Goal: Task Accomplishment & Management: Complete application form

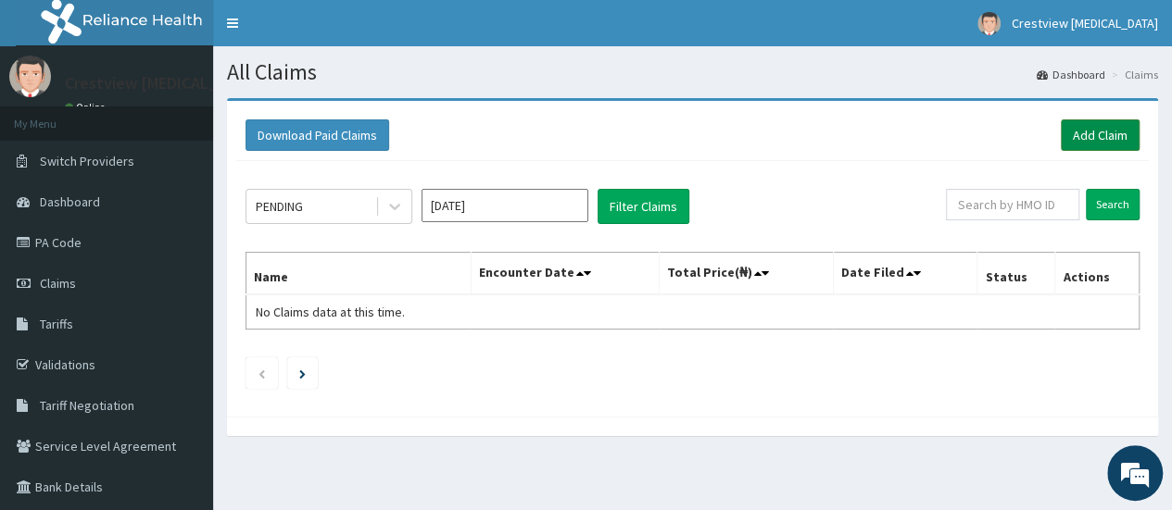
click at [1105, 138] on link "Add Claim" at bounding box center [1100, 134] width 79 height 31
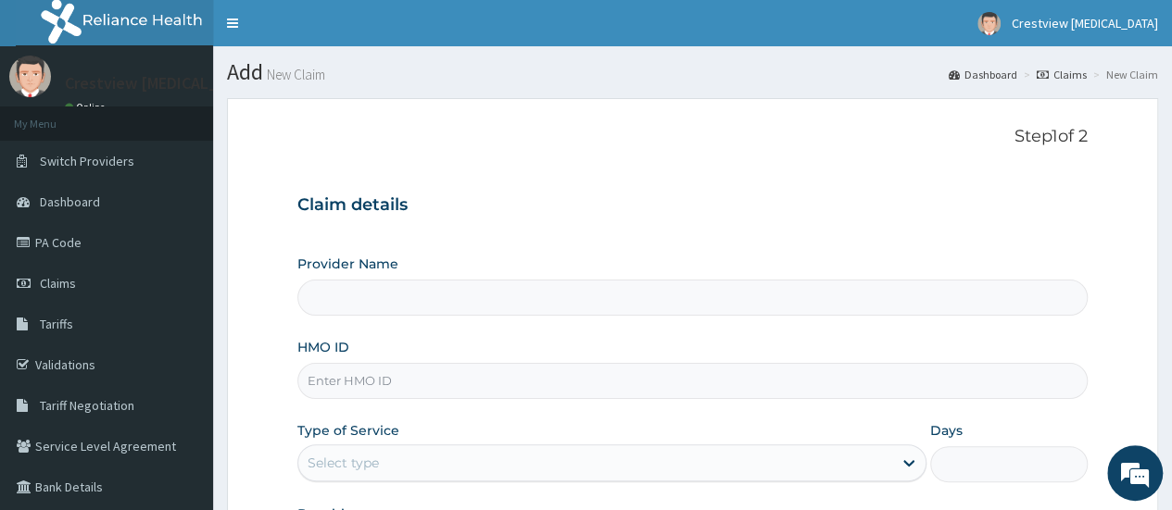
click at [357, 371] on input "HMO ID" at bounding box center [692, 381] width 790 height 36
paste input "eft/10198/a"
type input "eft/10198/a"
type input "Crestview Radiology Limited"
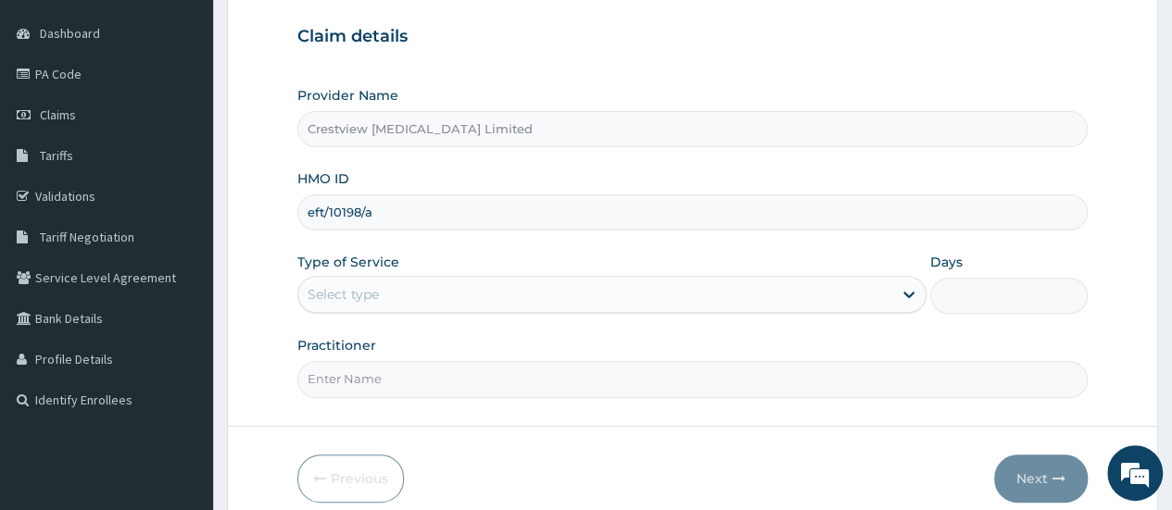
scroll to position [246, 0]
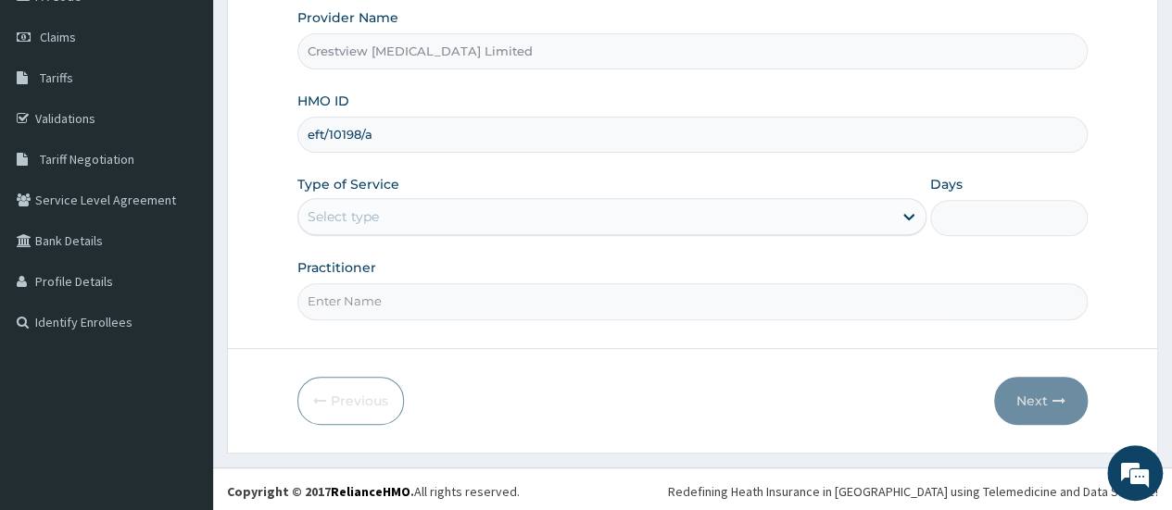
type input "eft/10198/a"
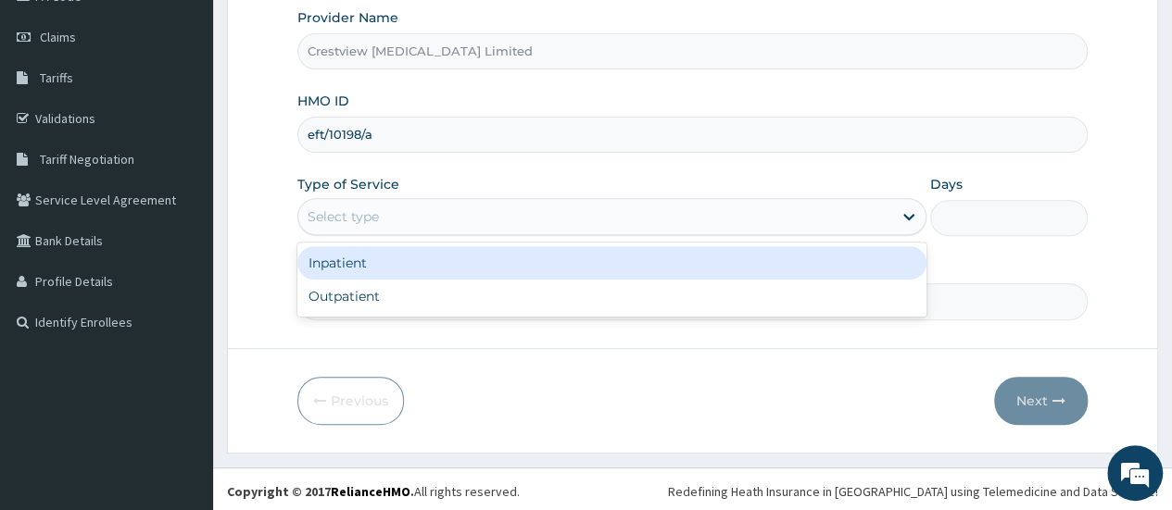
click at [449, 227] on div "Select type" at bounding box center [595, 217] width 594 height 30
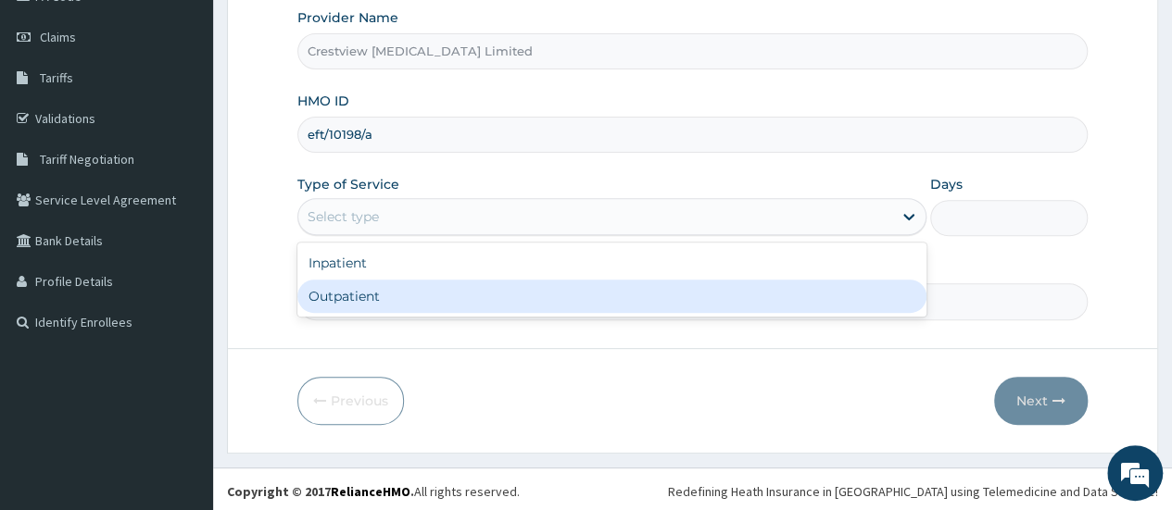
click at [446, 303] on div "Outpatient" at bounding box center [611, 296] width 629 height 33
type input "1"
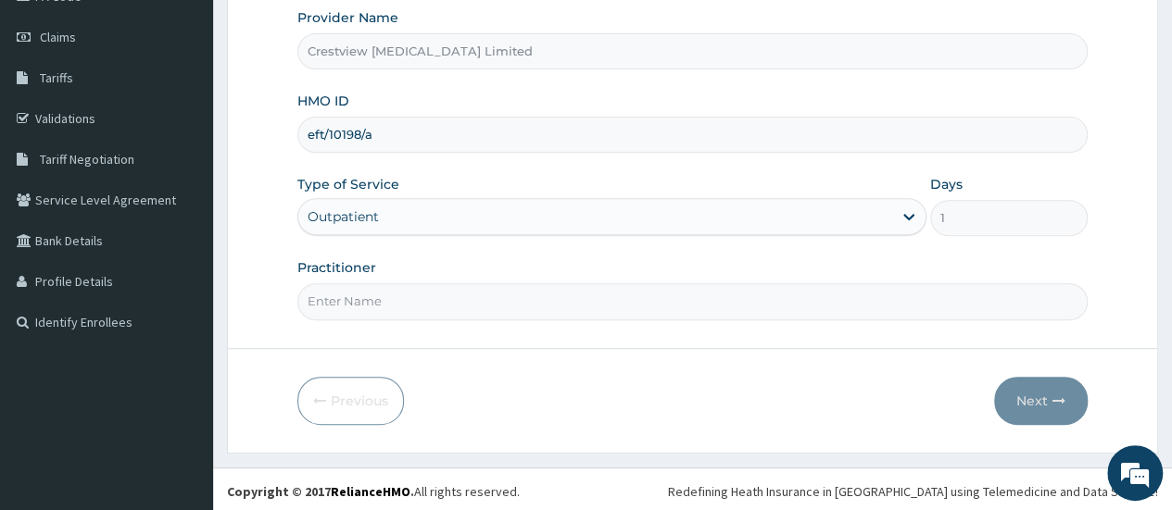
click at [446, 303] on input "Practitioner" at bounding box center [692, 301] width 790 height 36
type input "DR TOYOBO"
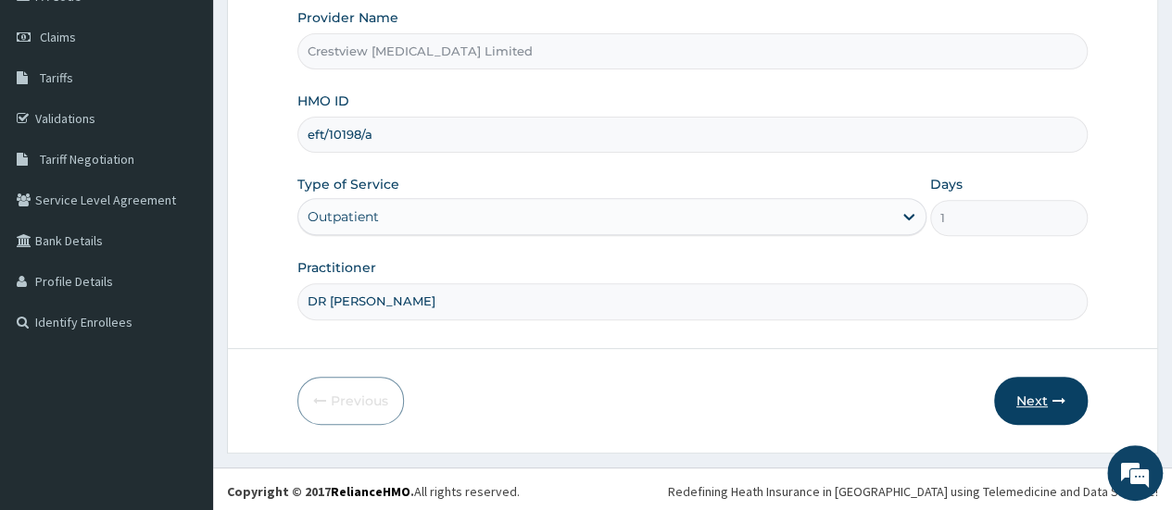
click at [1017, 392] on button "Next" at bounding box center [1041, 401] width 94 height 48
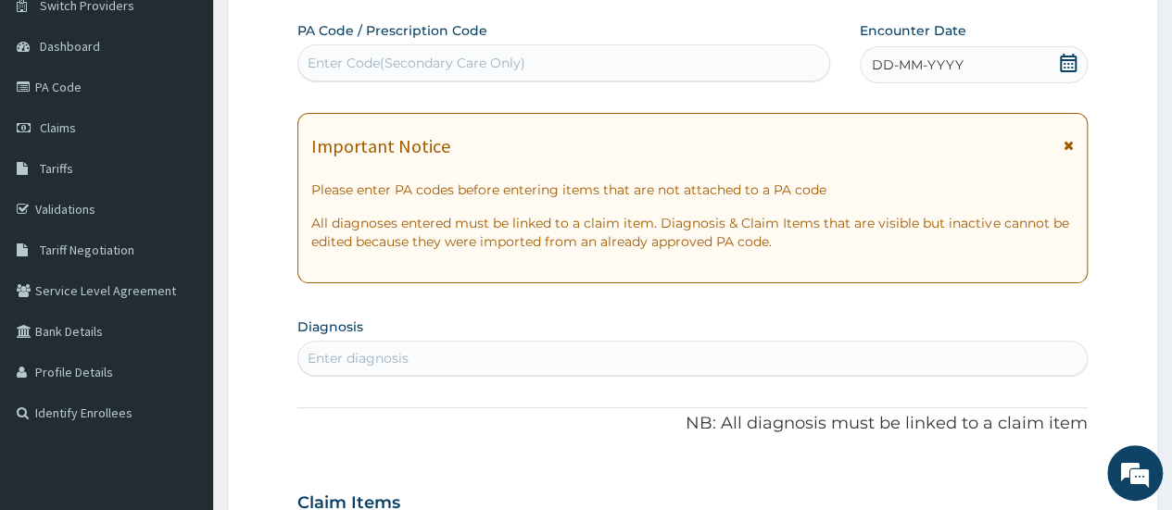
scroll to position [61, 0]
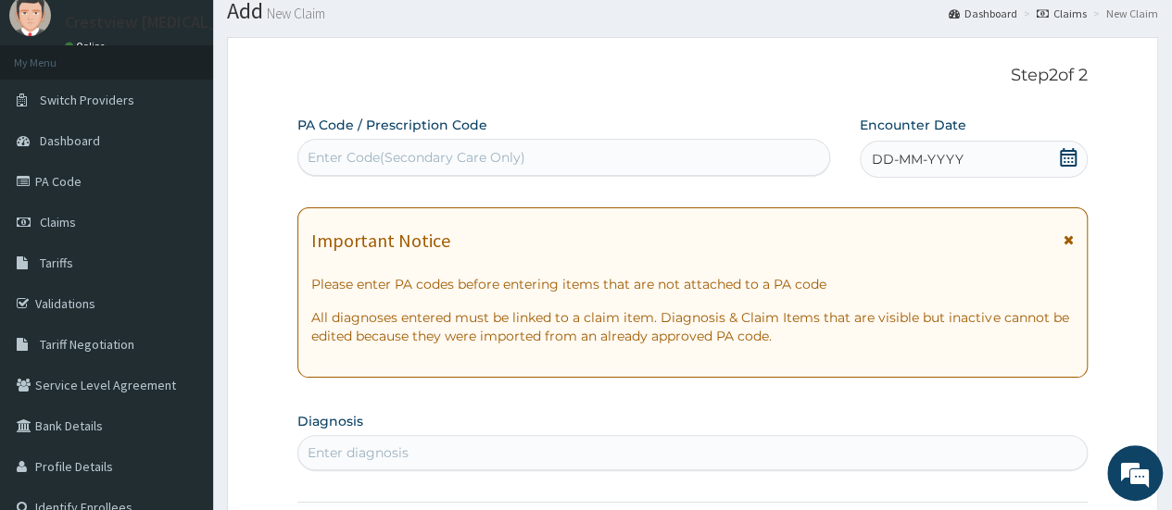
click at [366, 144] on div "Enter Code(Secondary Care Only)" at bounding box center [563, 158] width 530 height 30
paste input "PA/9640C2"
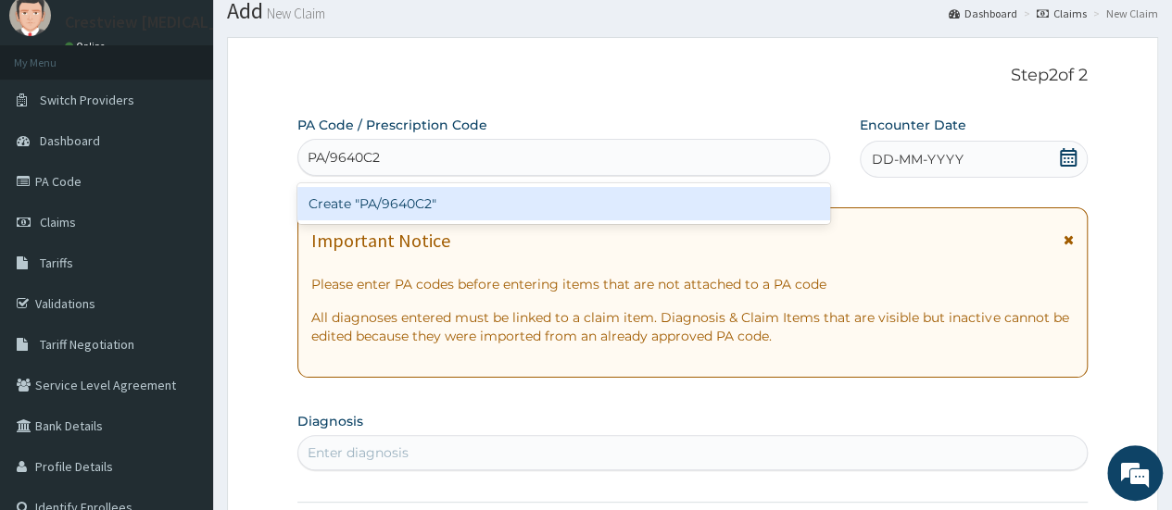
type input "PA/9640C2"
click at [410, 209] on div "Create "PA/9640C2"" at bounding box center [563, 203] width 532 height 33
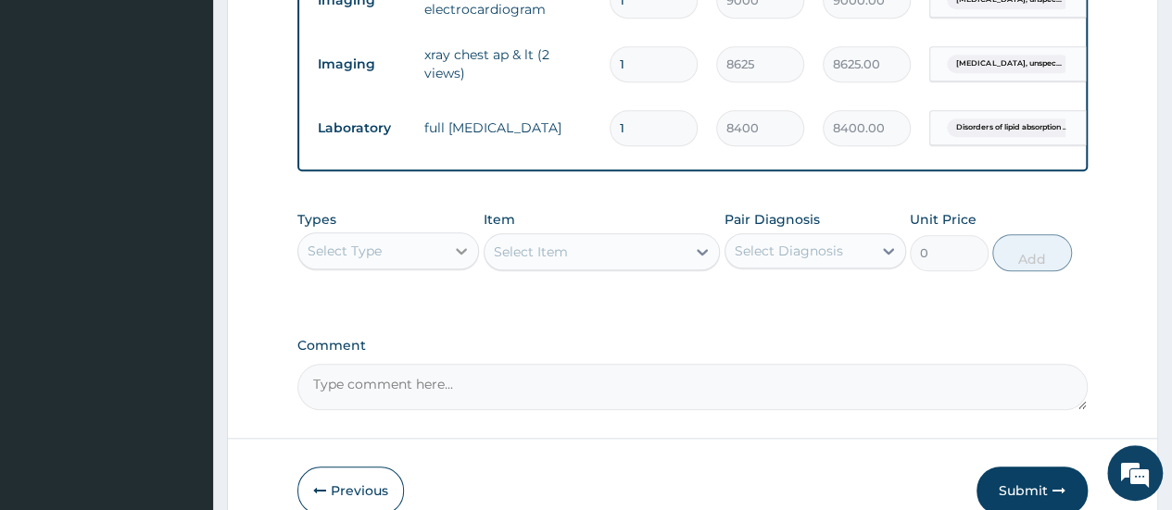
scroll to position [828, 0]
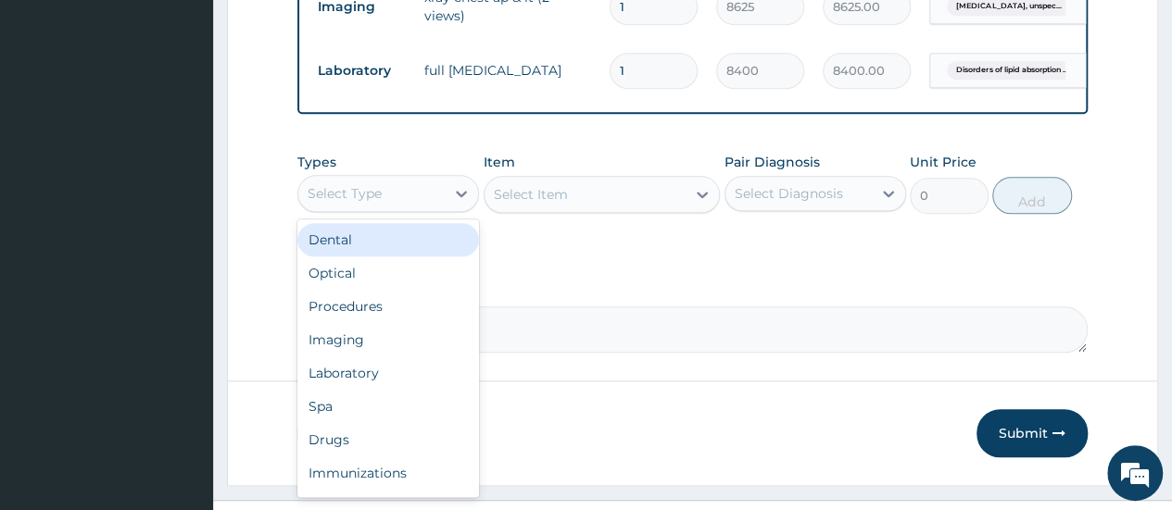
drag, startPoint x: 438, startPoint y: 208, endPoint x: 420, endPoint y: 228, distance: 26.9
click at [437, 208] on div "Select Type" at bounding box center [371, 194] width 146 height 30
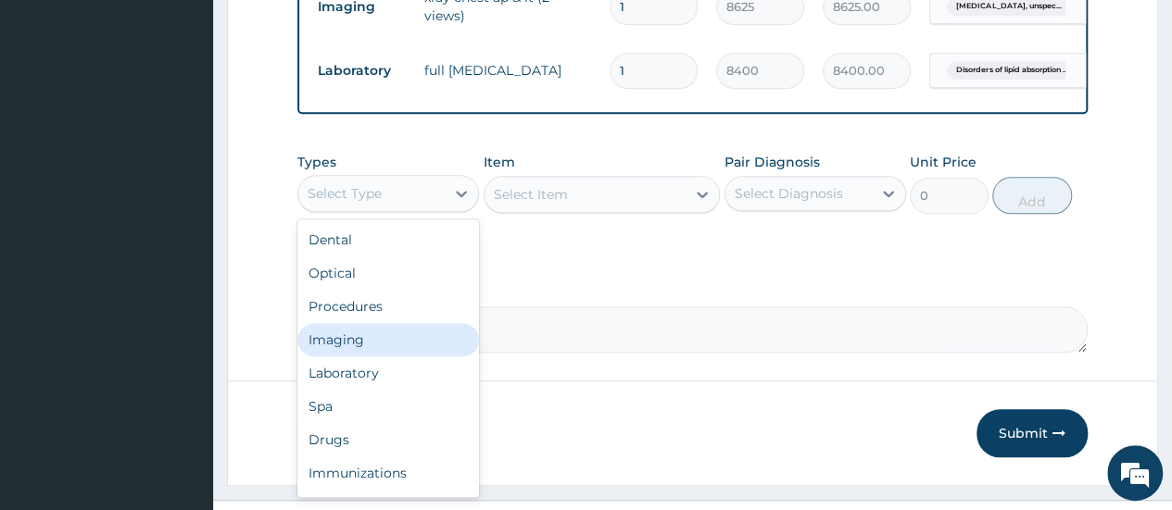
drag, startPoint x: 362, startPoint y: 346, endPoint x: 409, endPoint y: 323, distance: 52.6
click at [363, 346] on div "Imaging" at bounding box center [388, 339] width 182 height 33
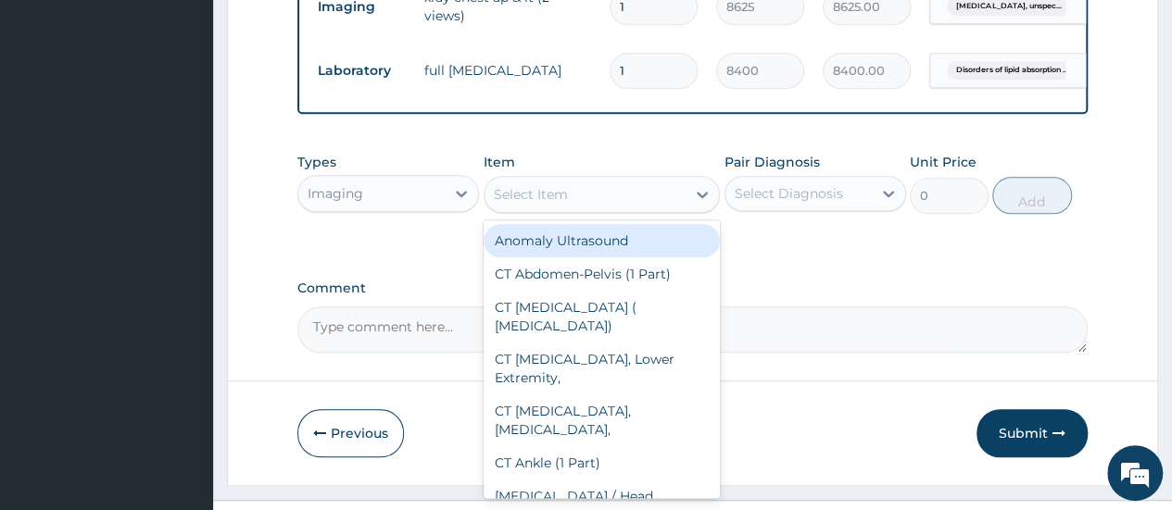
click at [589, 203] on div "Select Item" at bounding box center [585, 195] width 202 height 30
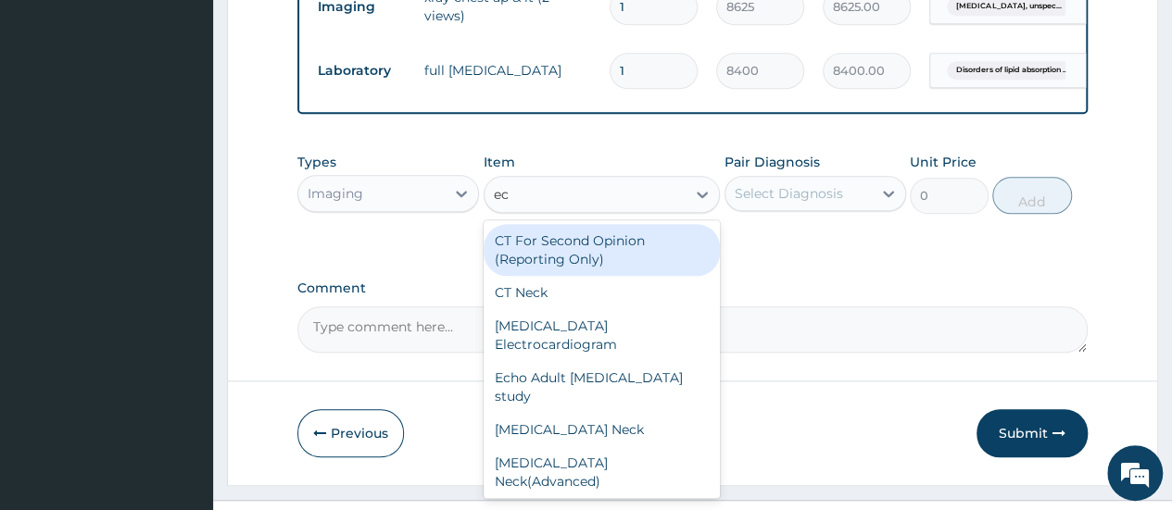
type input "ecg"
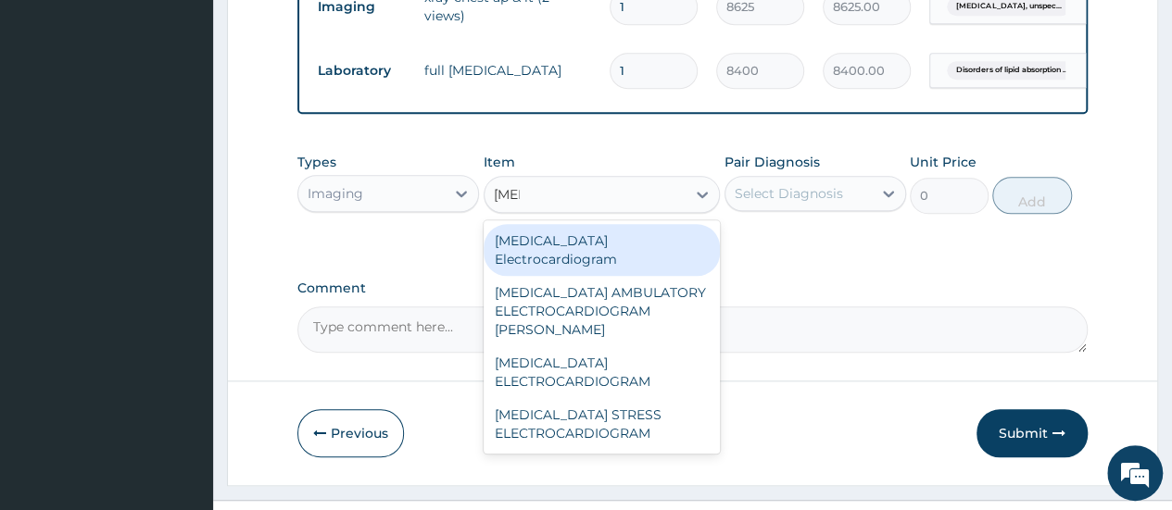
click at [568, 265] on div "ECG Electrocardiogram" at bounding box center [601, 250] width 237 height 52
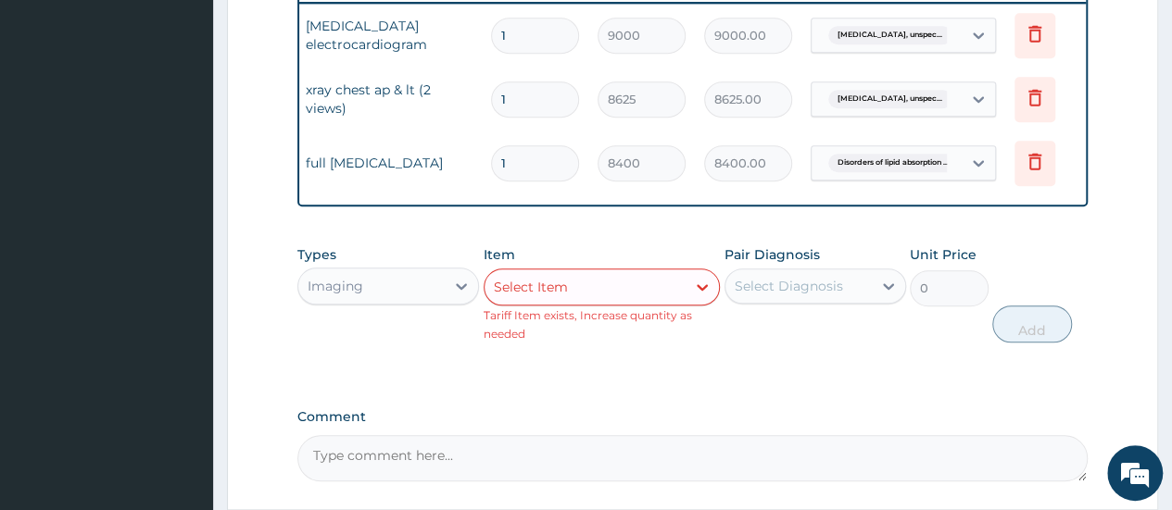
scroll to position [0, 139]
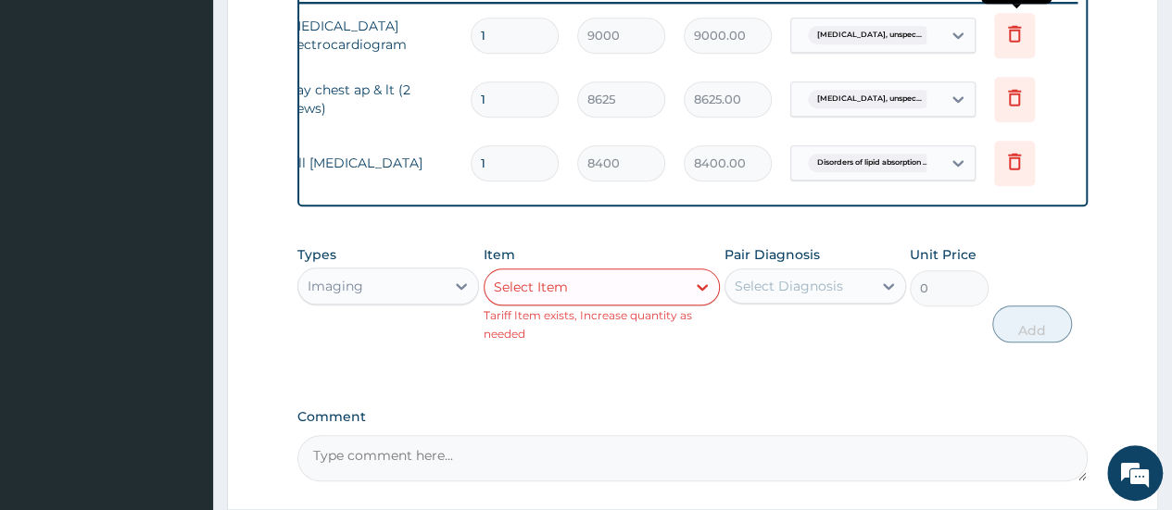
click at [1016, 38] on icon at bounding box center [1014, 33] width 13 height 17
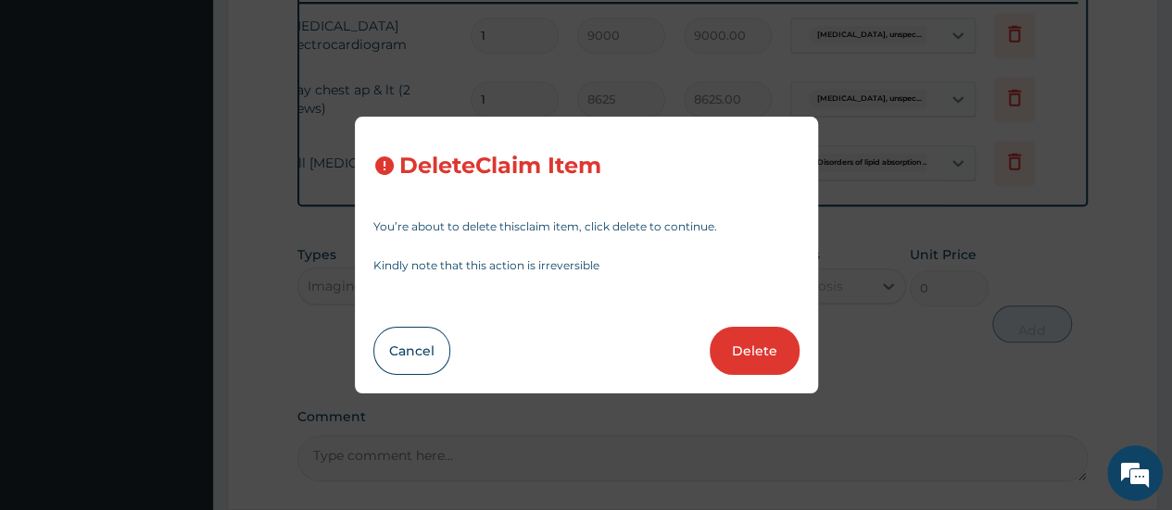
click at [756, 354] on button "Delete" at bounding box center [754, 351] width 90 height 48
type input "8625"
type input "8625.00"
type input "8400"
type input "8400.00"
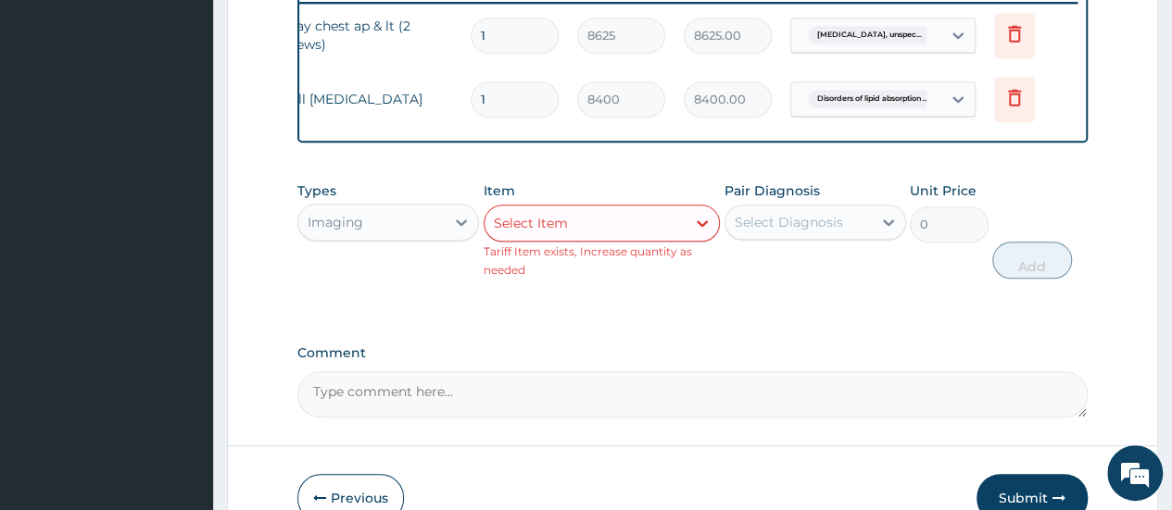
click at [537, 232] on div "Select Item" at bounding box center [531, 223] width 74 height 19
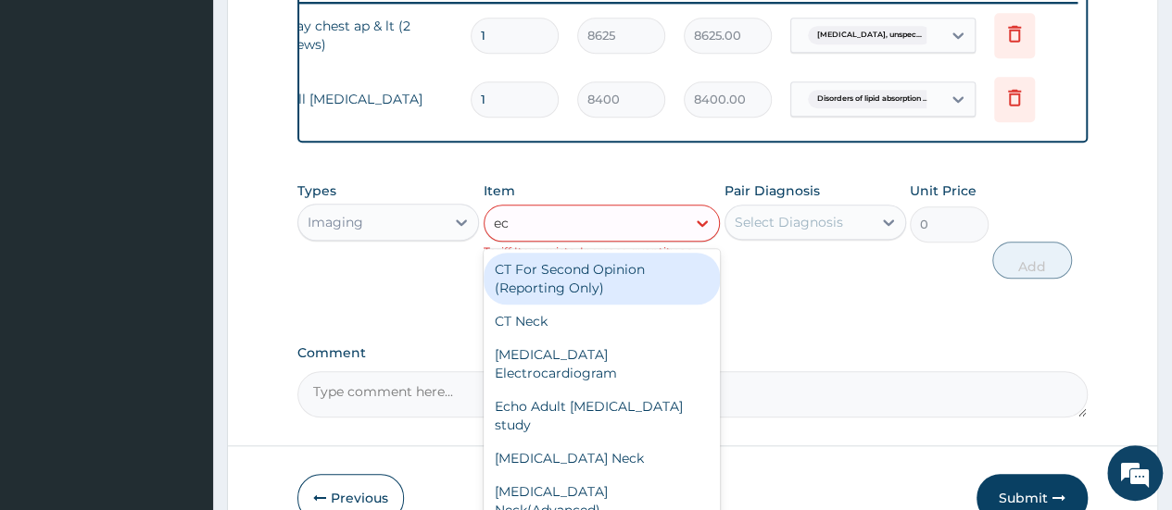
type input "ecg"
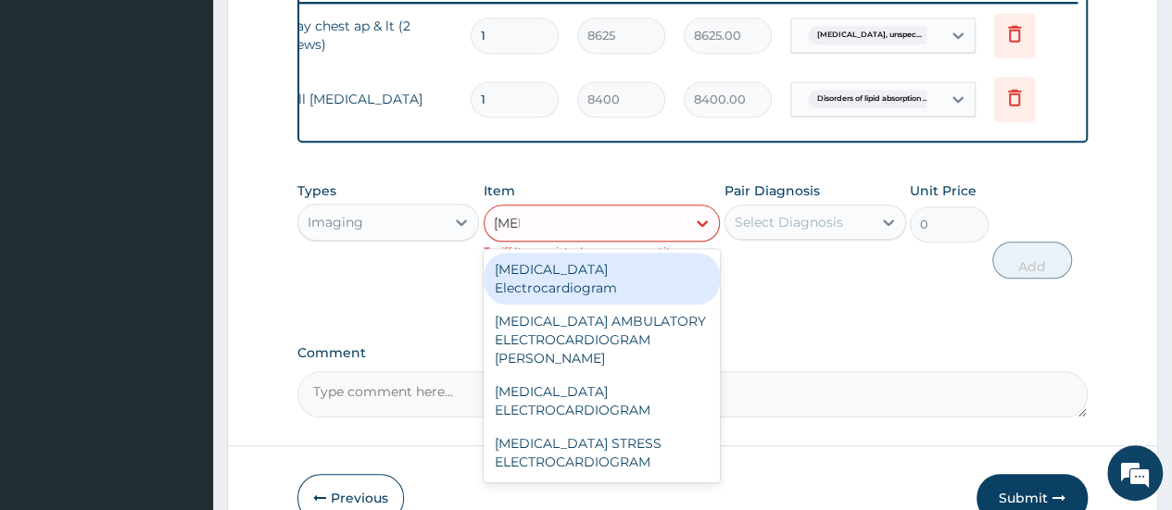
click at [518, 279] on div "ECG Electrocardiogram" at bounding box center [601, 279] width 237 height 52
type input "9000"
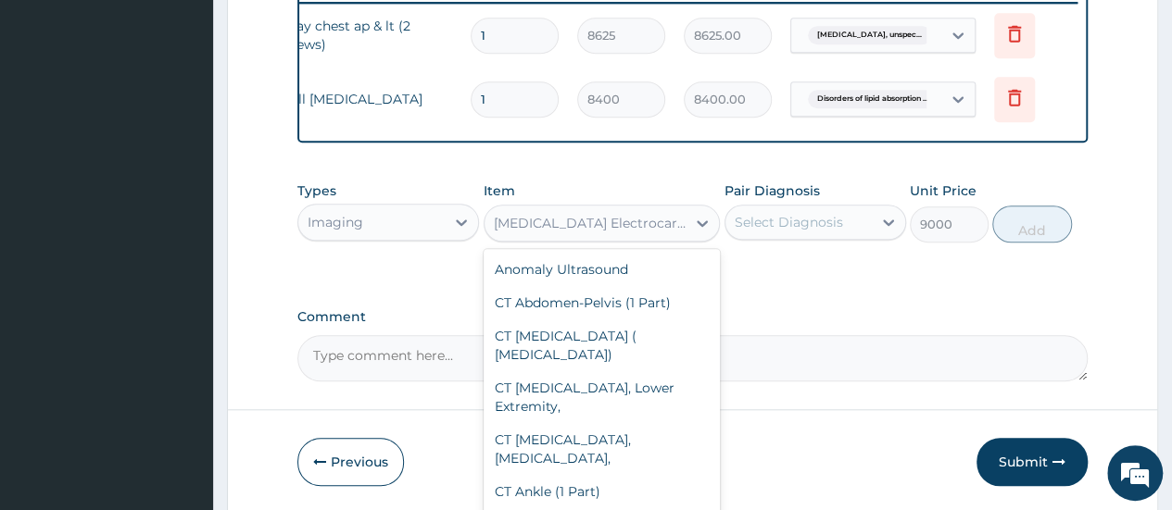
click at [541, 232] on div "ECG Electrocardiogram" at bounding box center [591, 223] width 195 height 19
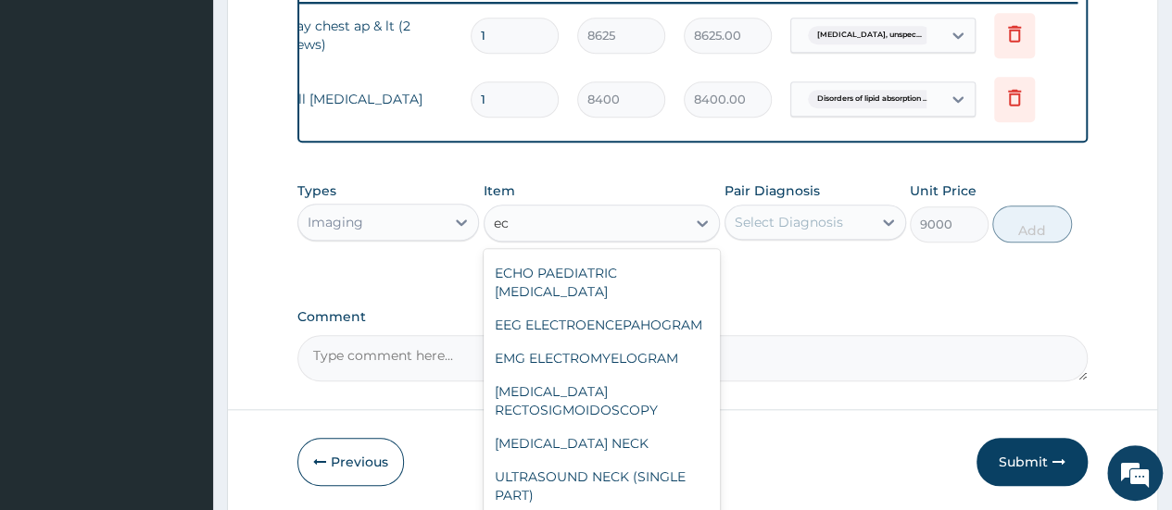
scroll to position [0, 0]
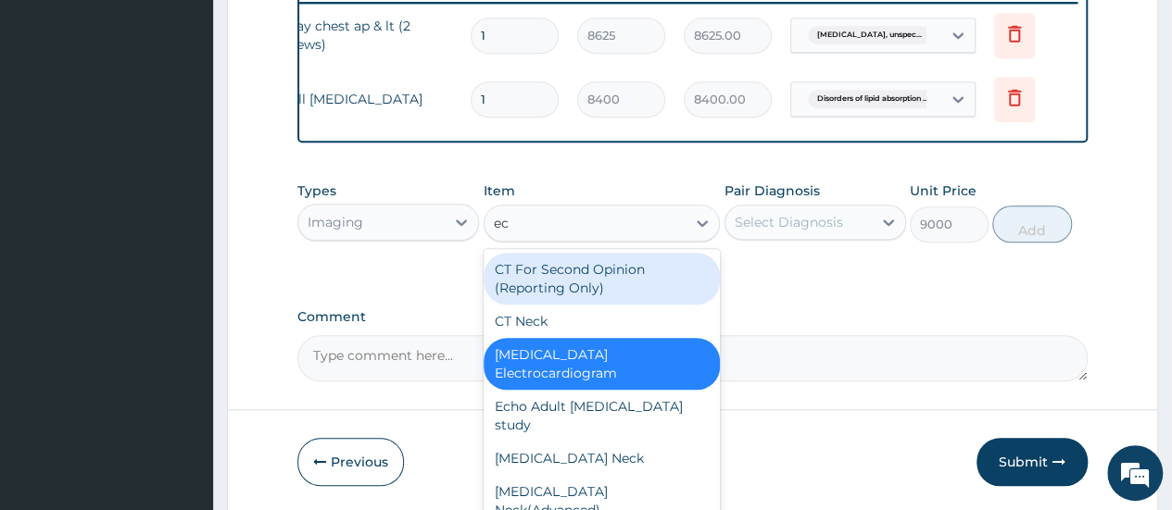
type input "ecg"
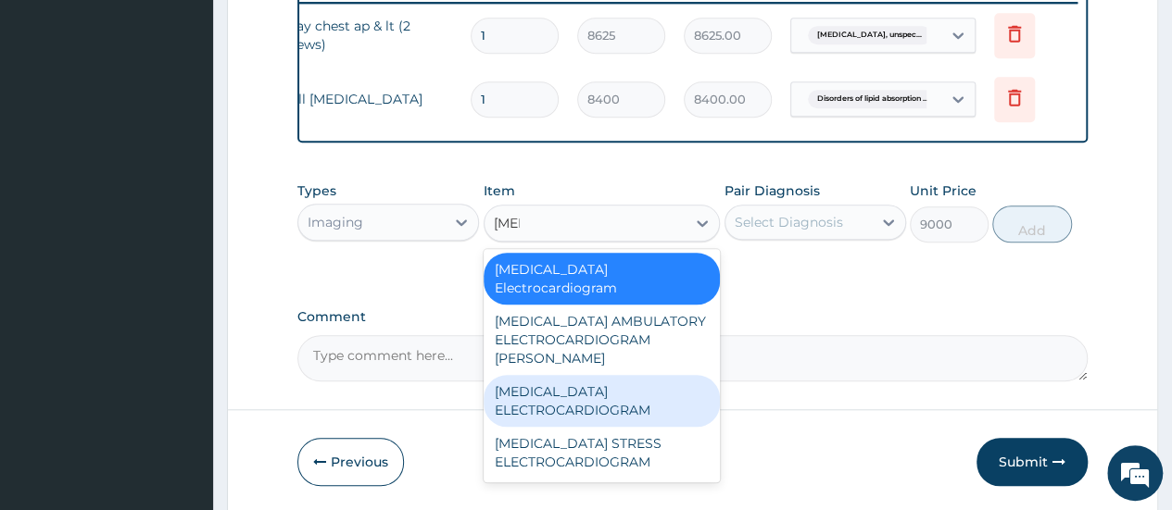
click at [527, 375] on div "ECG ELECTROCARDIOGRAM" at bounding box center [601, 401] width 237 height 52
type input "9200"
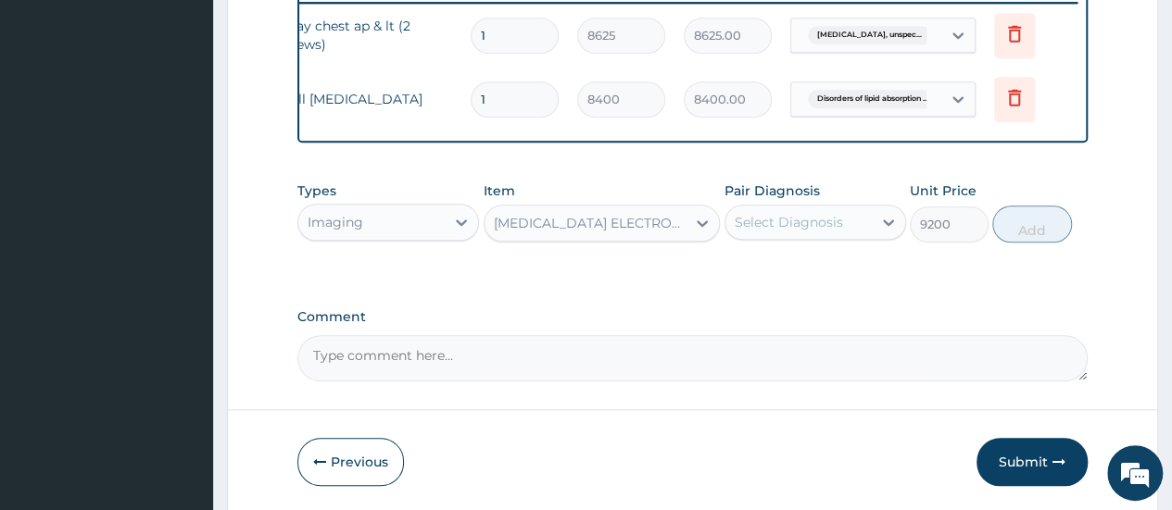
click at [820, 232] on div "Select Diagnosis" at bounding box center [788, 222] width 108 height 19
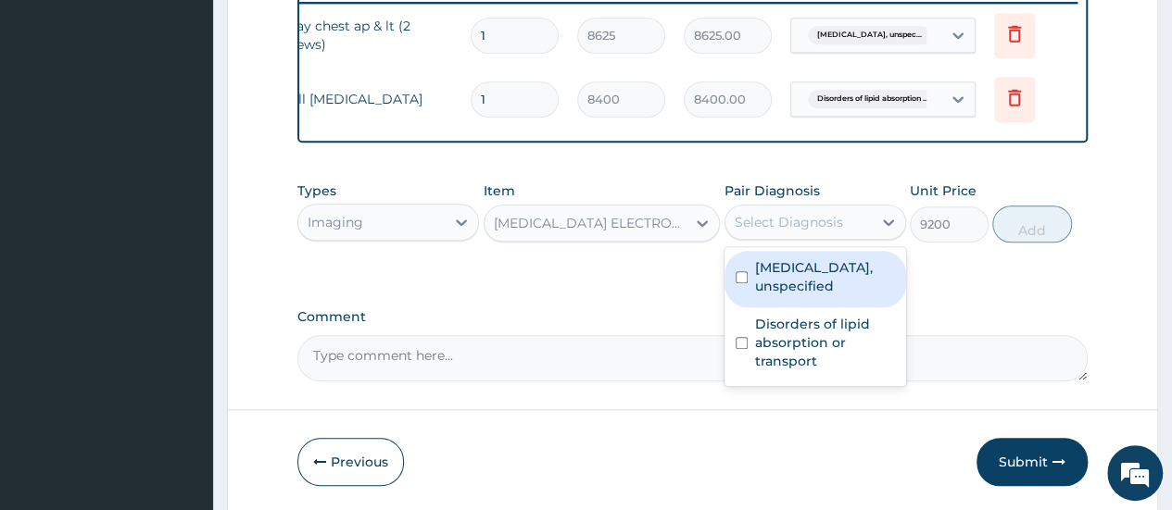
click at [815, 295] on label "Essential hypertension, unspecified" at bounding box center [825, 276] width 140 height 37
checkbox input "true"
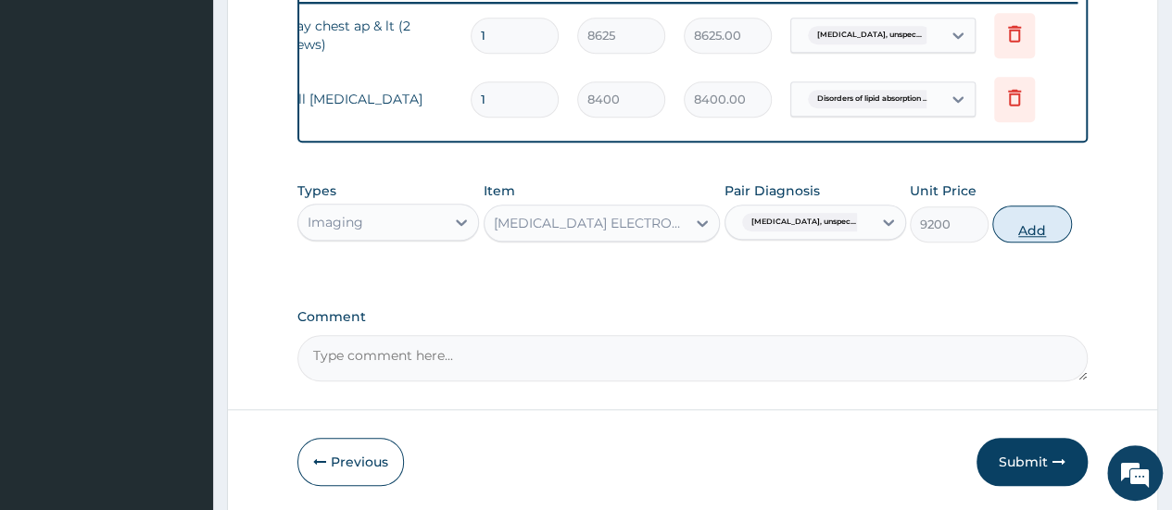
click at [1024, 235] on button "Add" at bounding box center [1031, 224] width 79 height 37
type input "0"
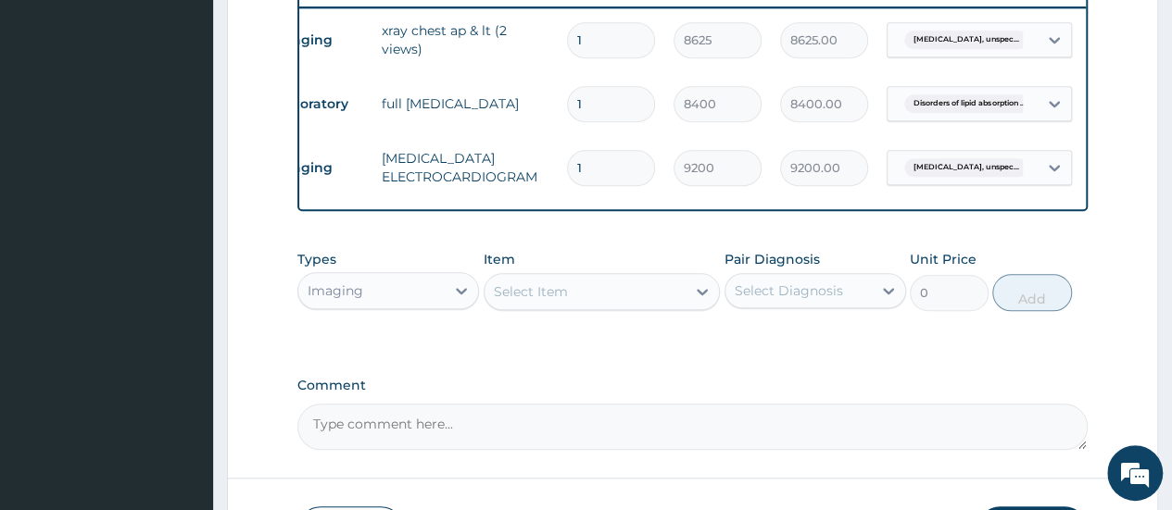
scroll to position [876, 0]
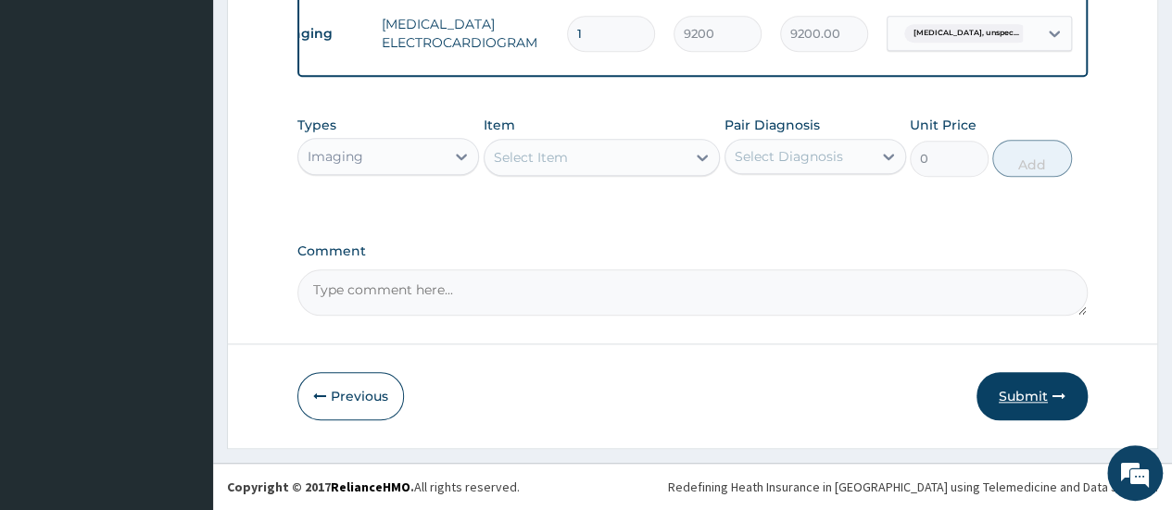
click at [1013, 392] on button "Submit" at bounding box center [1031, 396] width 111 height 48
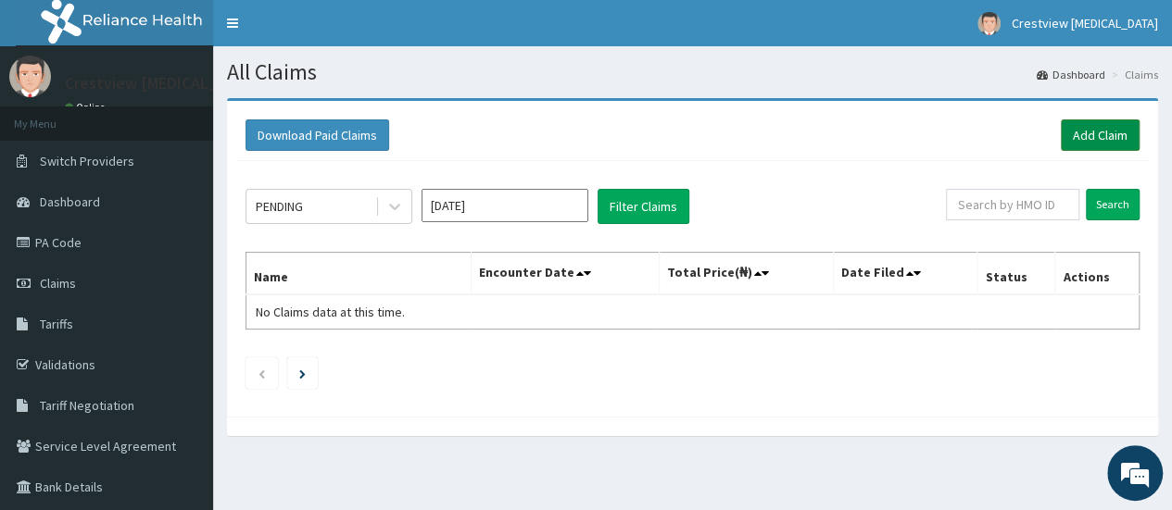
click at [1090, 132] on link "Add Claim" at bounding box center [1100, 134] width 79 height 31
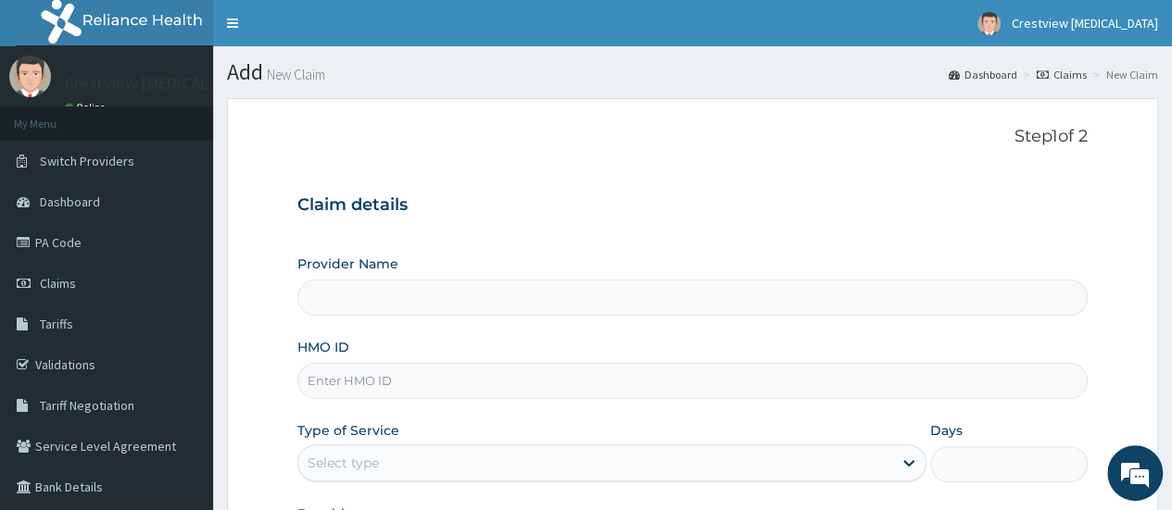
paste input "eft/10198/b"
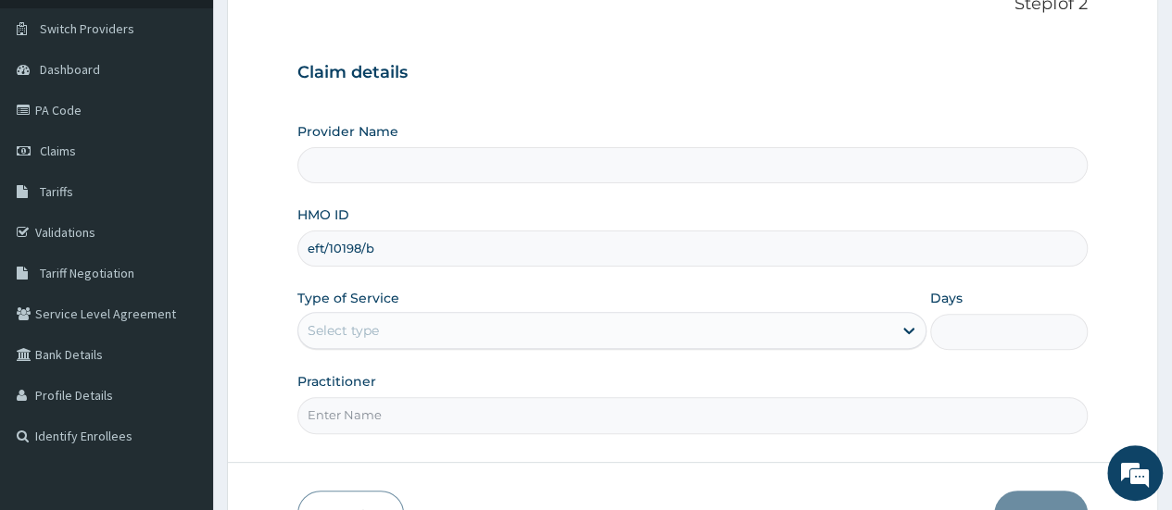
scroll to position [185, 0]
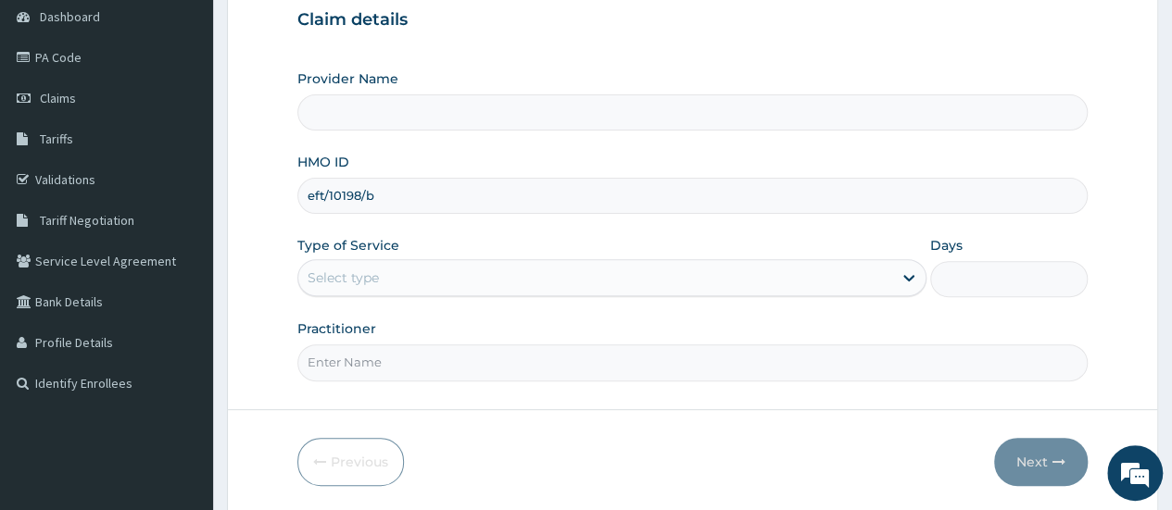
type input "eft/10198/b"
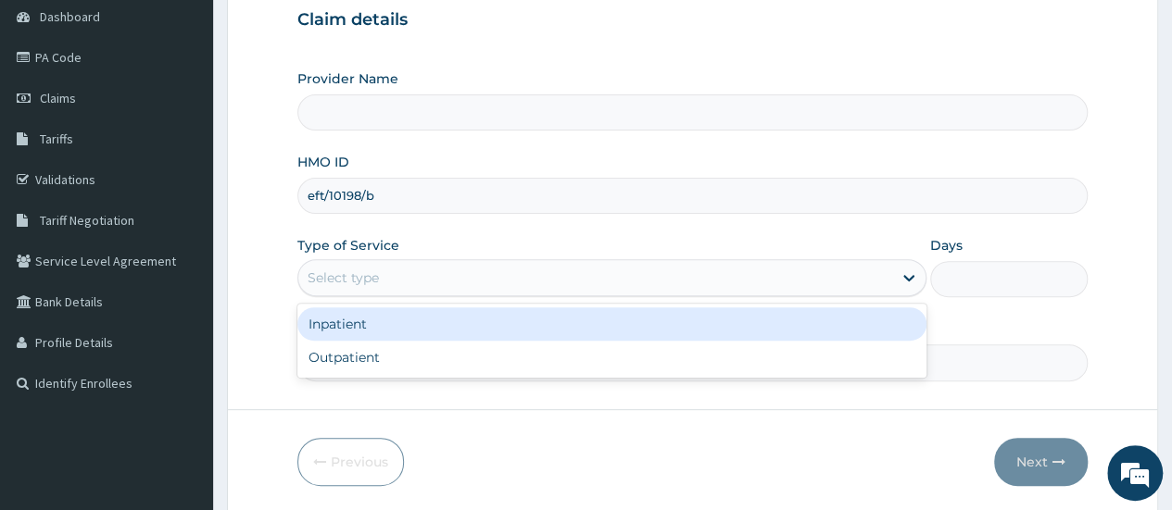
drag, startPoint x: 423, startPoint y: 264, endPoint x: 426, endPoint y: 286, distance: 22.4
click at [424, 266] on div "Select type" at bounding box center [595, 278] width 594 height 30
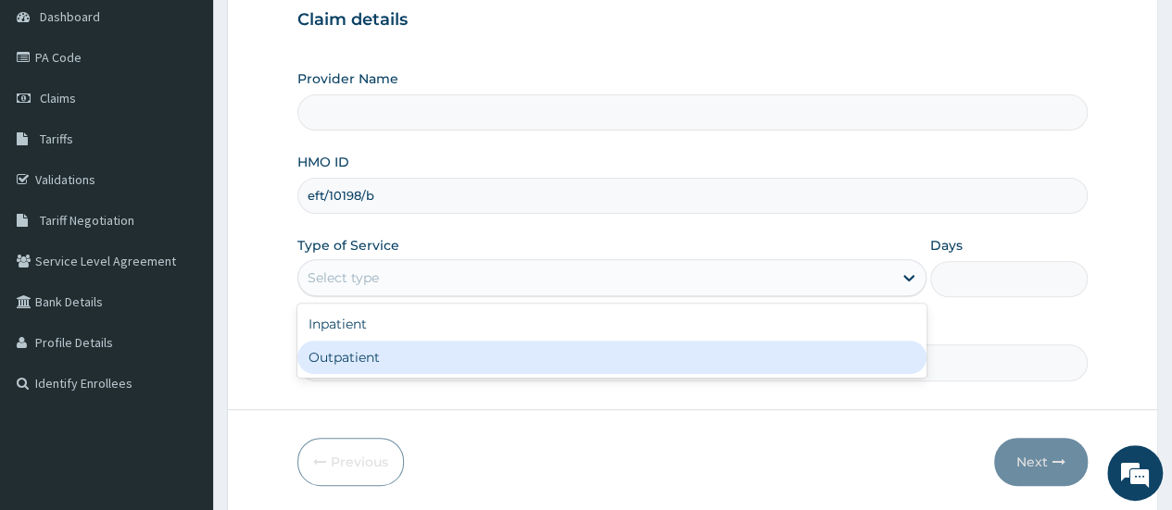
type input "Crestview Radiology Limited"
click at [415, 358] on div "Outpatient" at bounding box center [611, 357] width 629 height 33
type input "1"
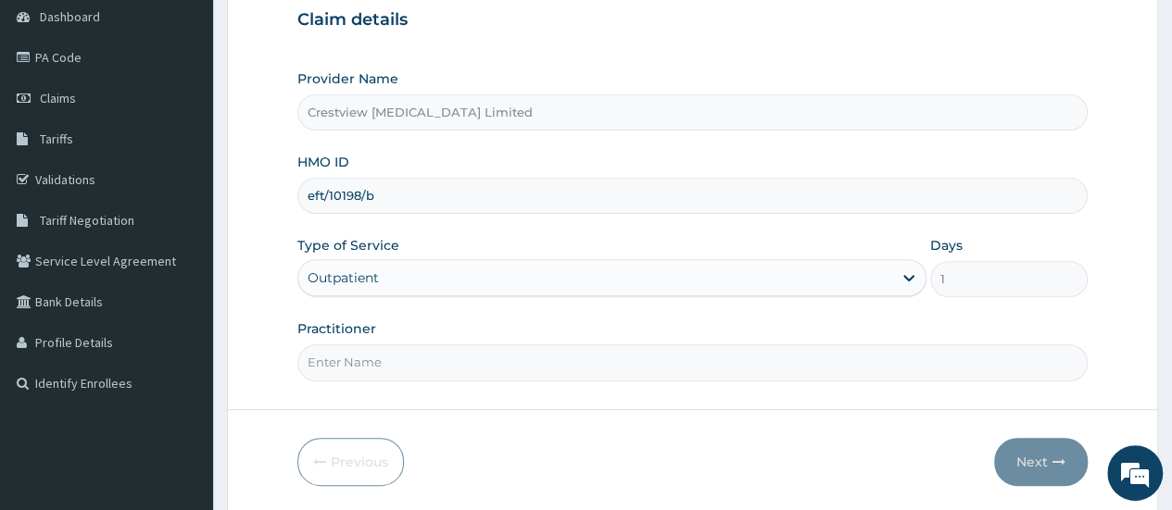
click at [417, 358] on input "Practitioner" at bounding box center [692, 363] width 790 height 36
type input "DR TOYOBO"
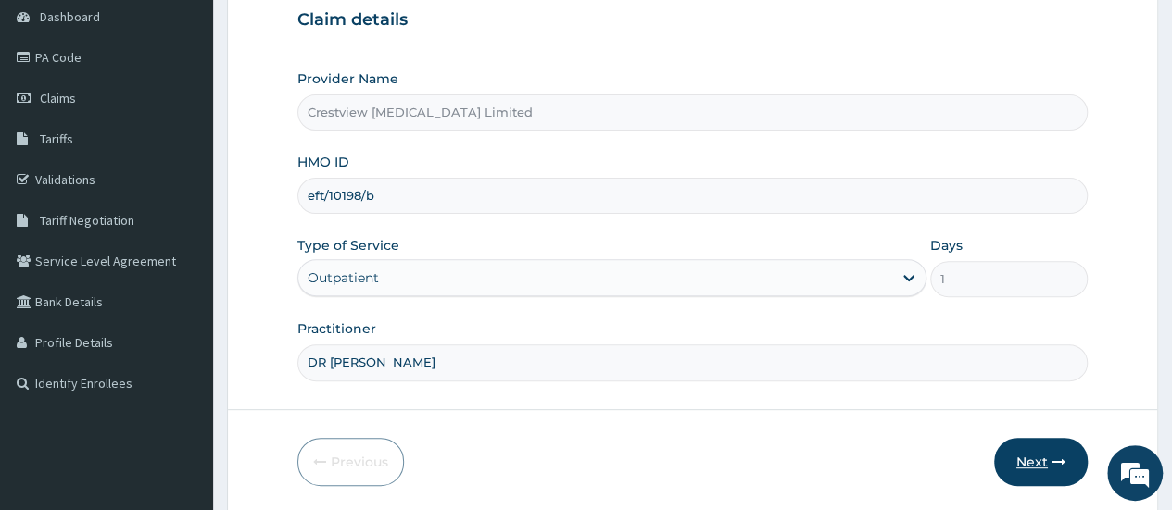
click at [1028, 446] on button "Next" at bounding box center [1041, 462] width 94 height 48
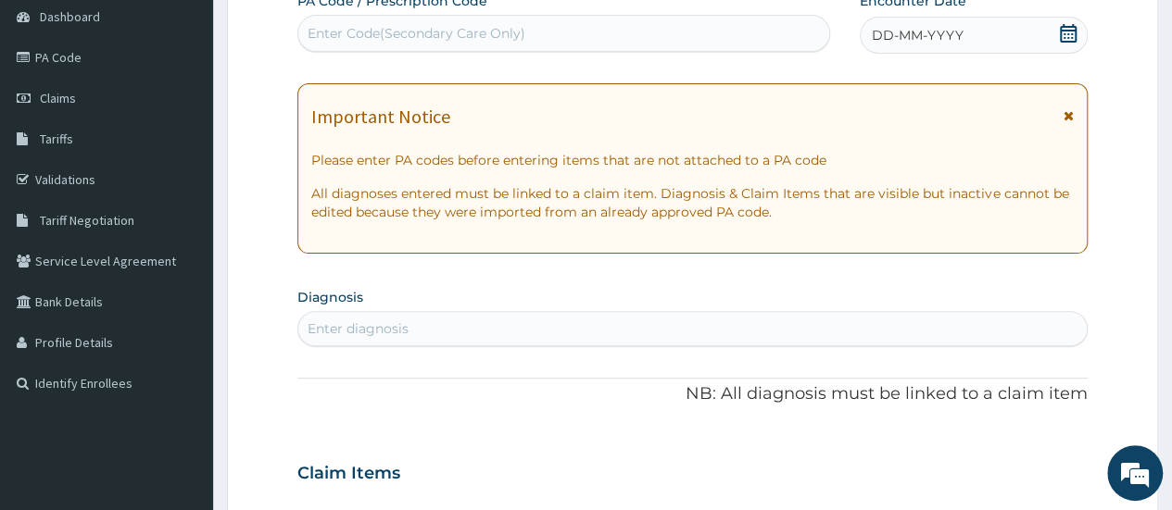
scroll to position [0, 0]
click at [488, 30] on div "Enter Code(Secondary Care Only)" at bounding box center [417, 33] width 218 height 19
paste input "PA/71968E"
type input "PA/71968E"
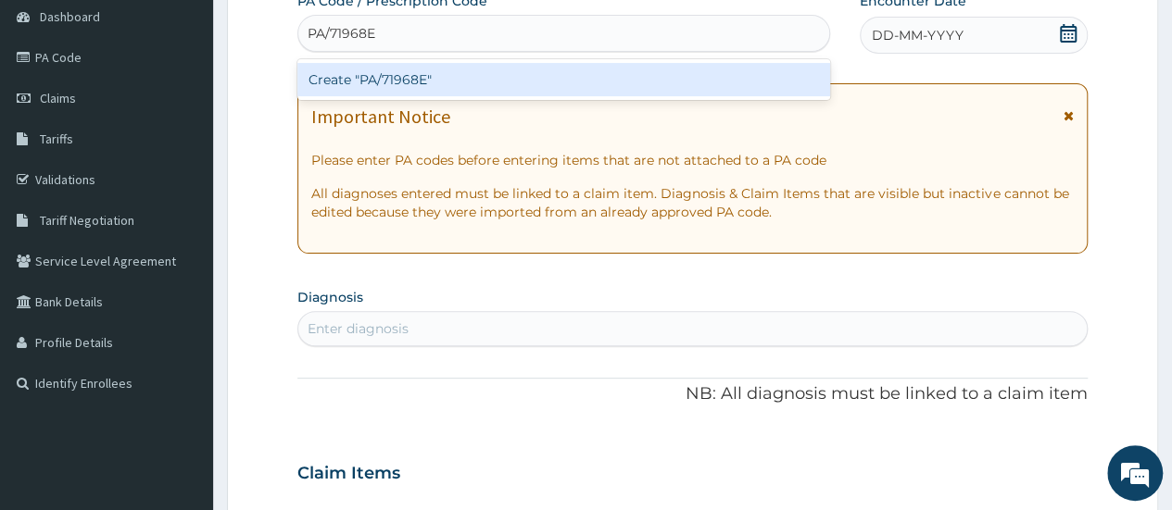
click at [419, 80] on div "Create "PA/71968E"" at bounding box center [563, 79] width 532 height 33
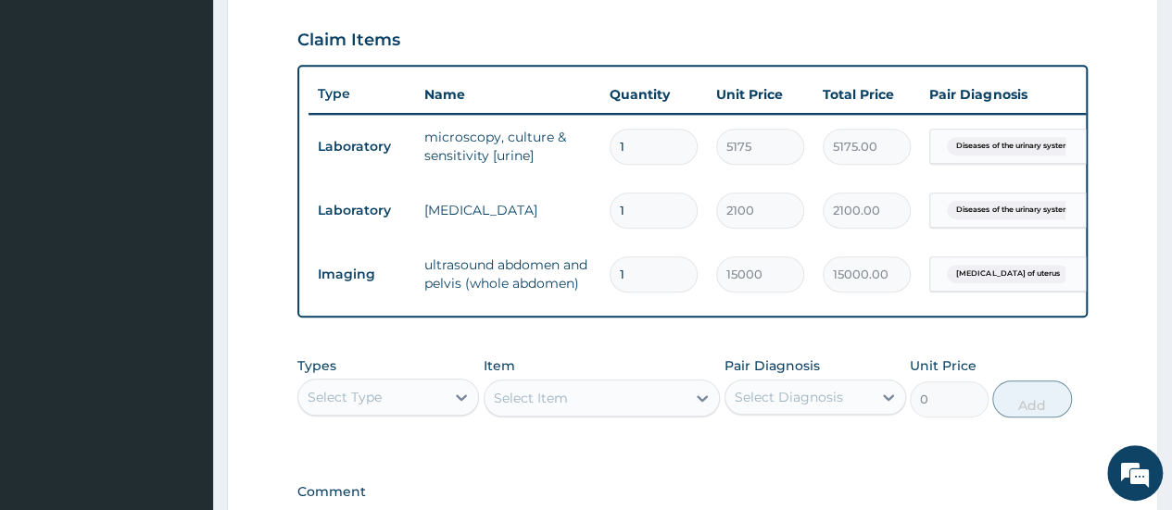
scroll to position [735, 0]
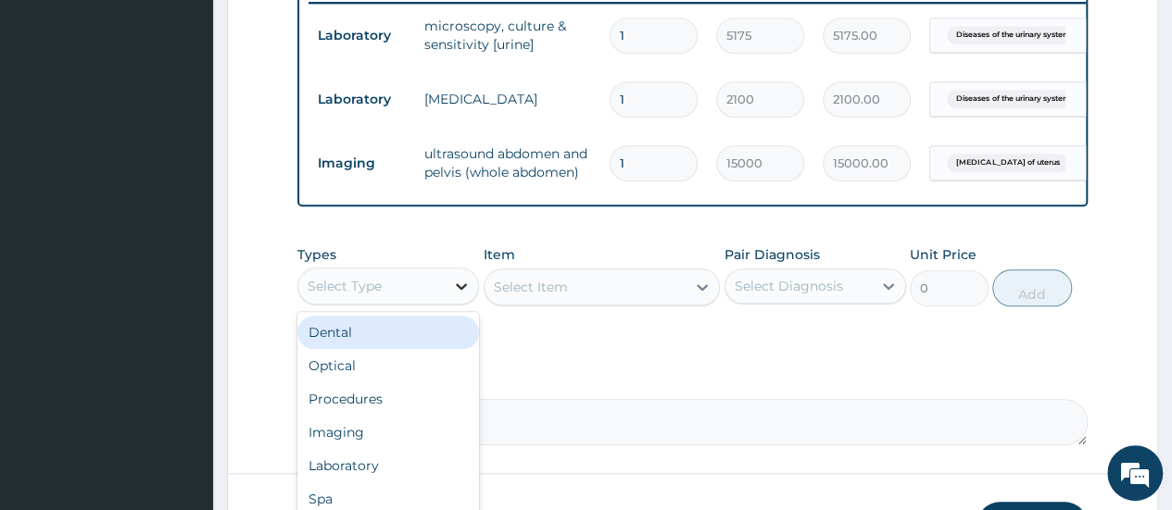
click at [458, 295] on icon at bounding box center [461, 286] width 19 height 19
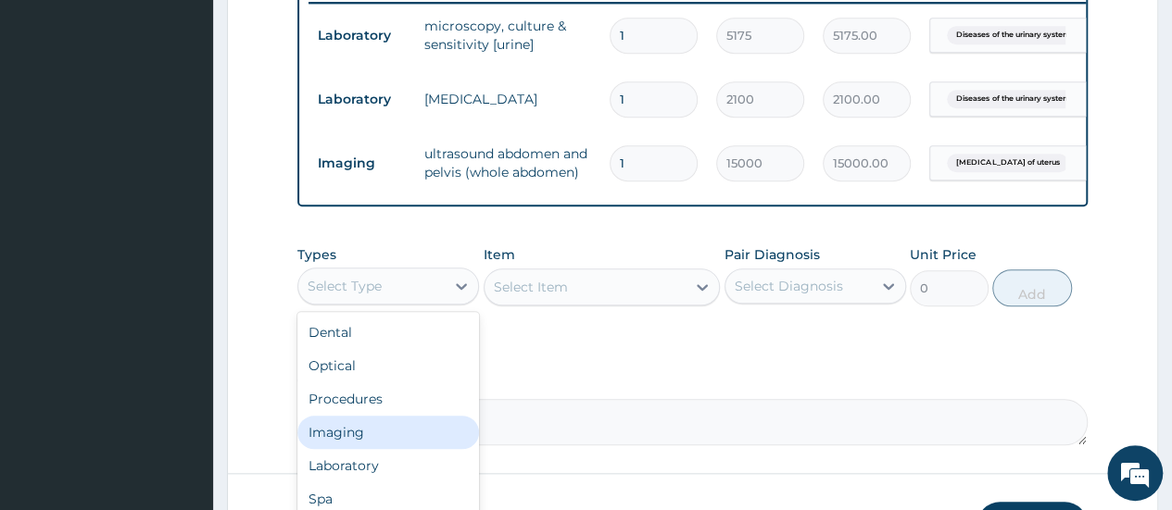
click at [417, 449] on div "Imaging" at bounding box center [388, 432] width 182 height 33
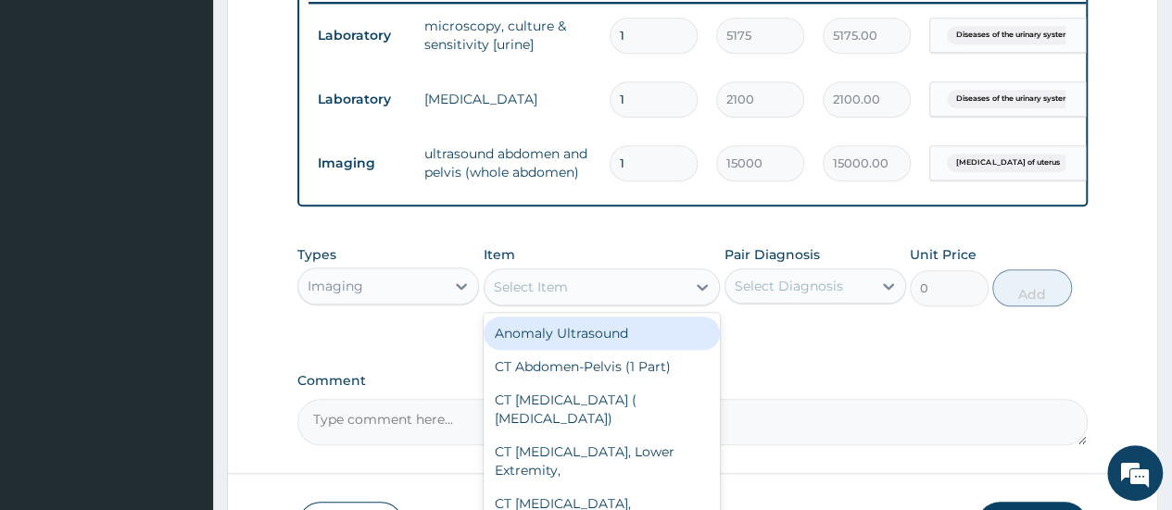
click at [681, 302] on div "Select Item" at bounding box center [585, 287] width 202 height 30
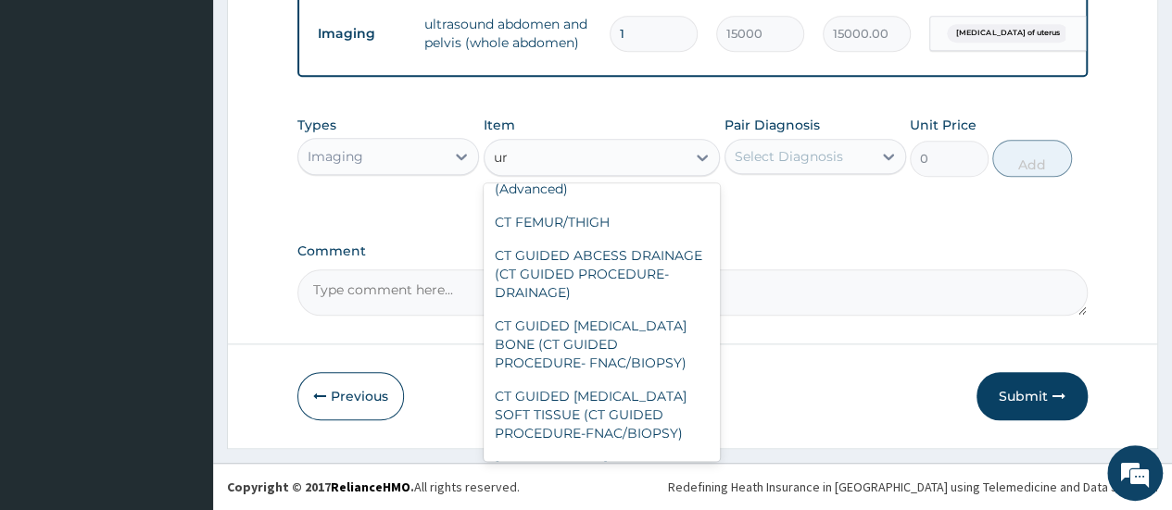
scroll to position [0, 0]
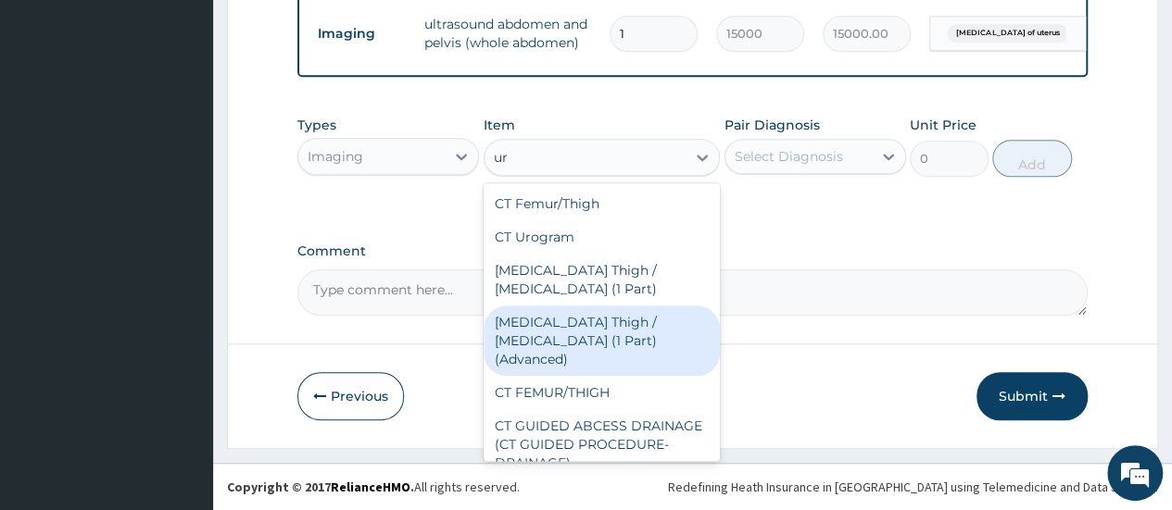
type input "ur"
click at [436, 157] on div "Imaging" at bounding box center [371, 157] width 146 height 30
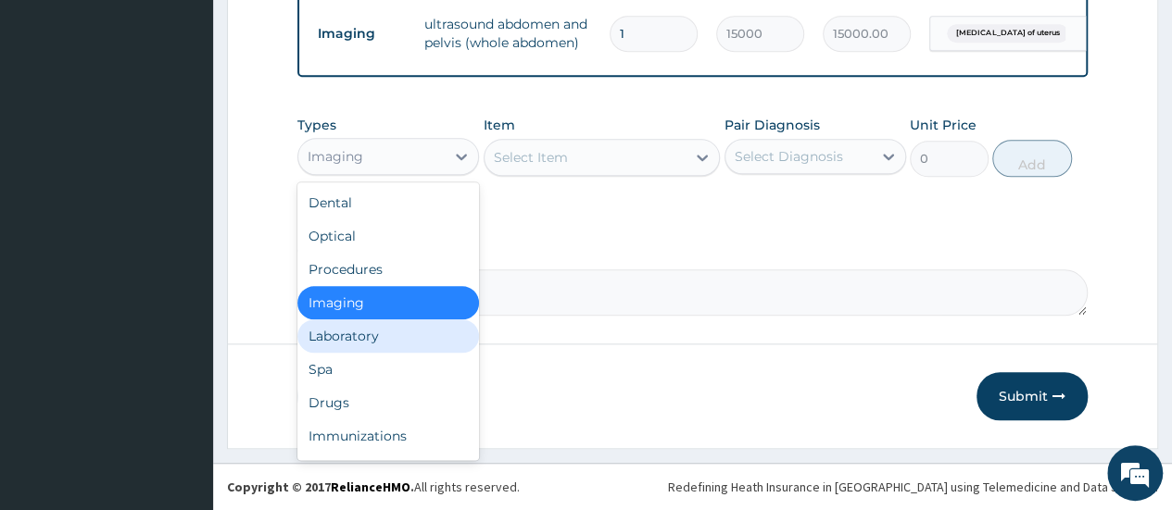
click at [395, 339] on div "Laboratory" at bounding box center [388, 336] width 182 height 33
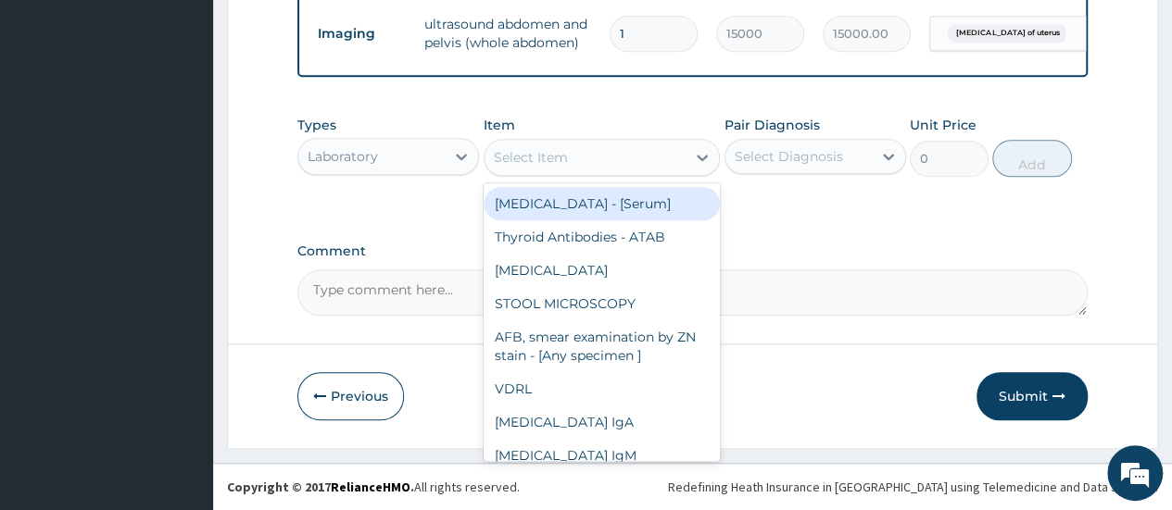
click at [552, 149] on div "Select Item" at bounding box center [585, 158] width 202 height 30
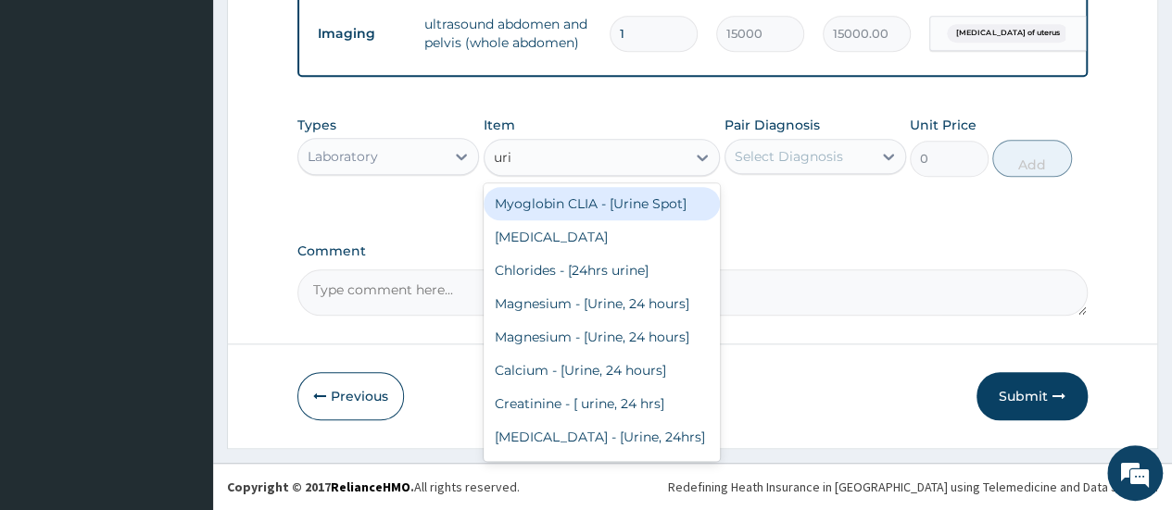
type input "urin"
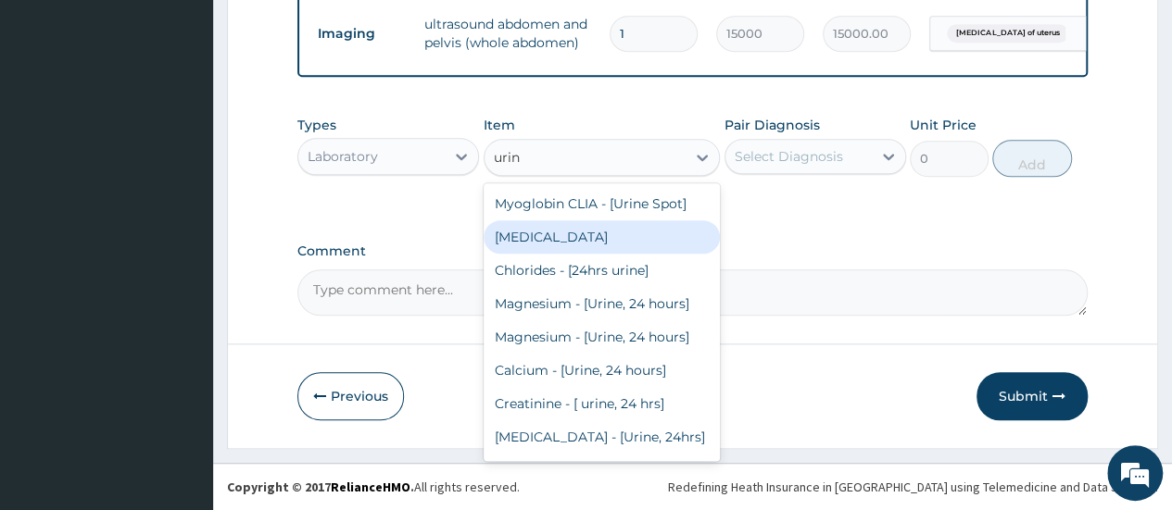
click at [546, 245] on div "URINALYSIS" at bounding box center [601, 236] width 237 height 33
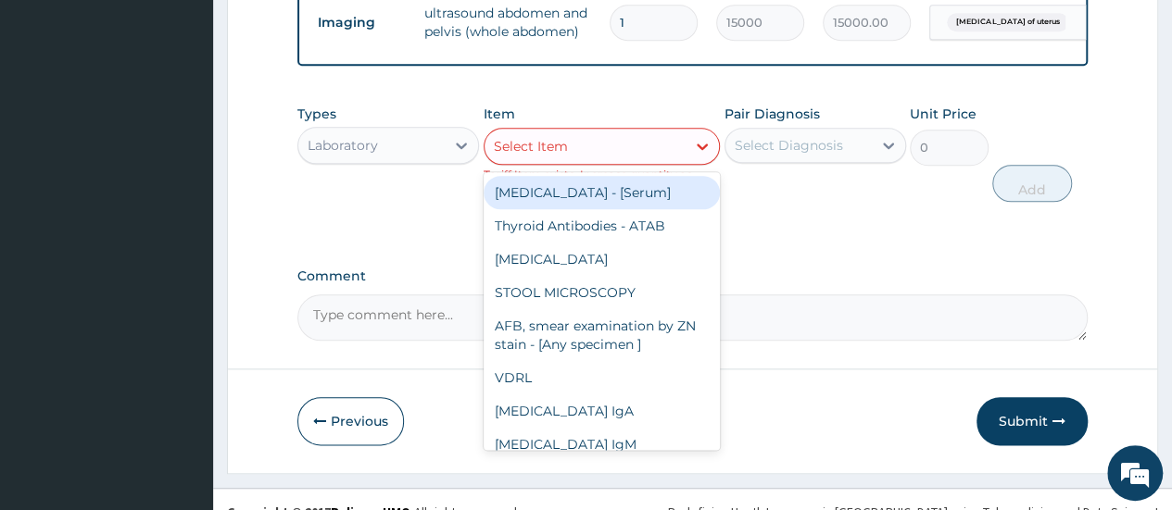
click at [571, 160] on div "Select Item" at bounding box center [585, 147] width 202 height 30
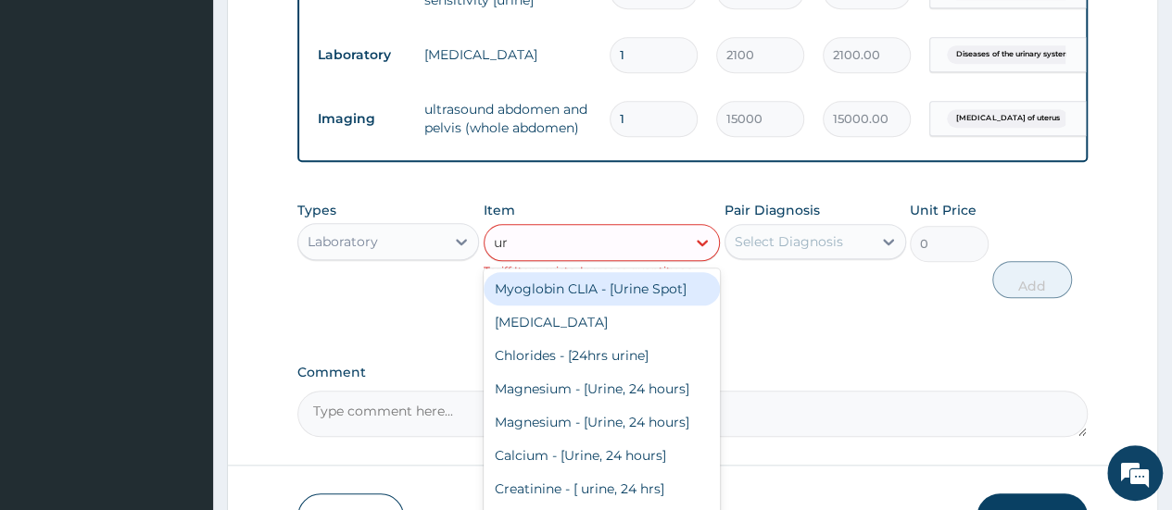
scroll to position [691, 0]
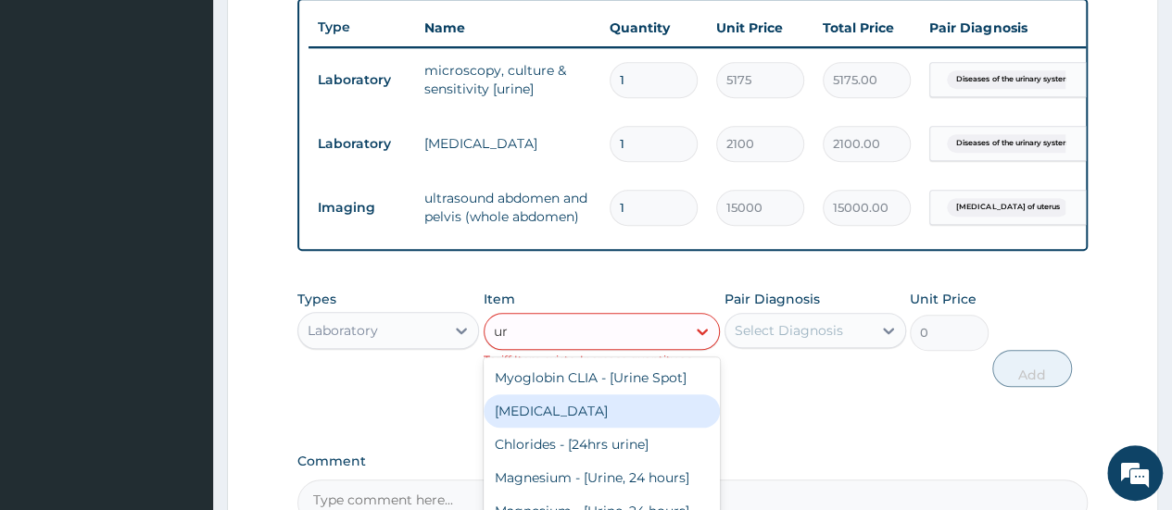
type input "u"
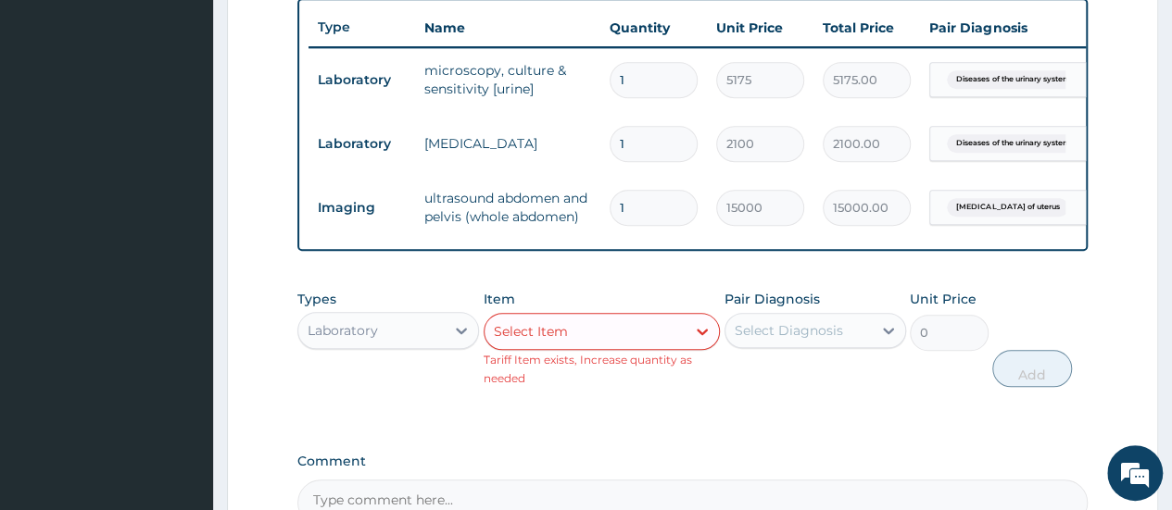
click at [340, 421] on div "Types Laboratory Item Select Item Tariff Item exists, Increase quantity as need…" at bounding box center [692, 353] width 790 height 144
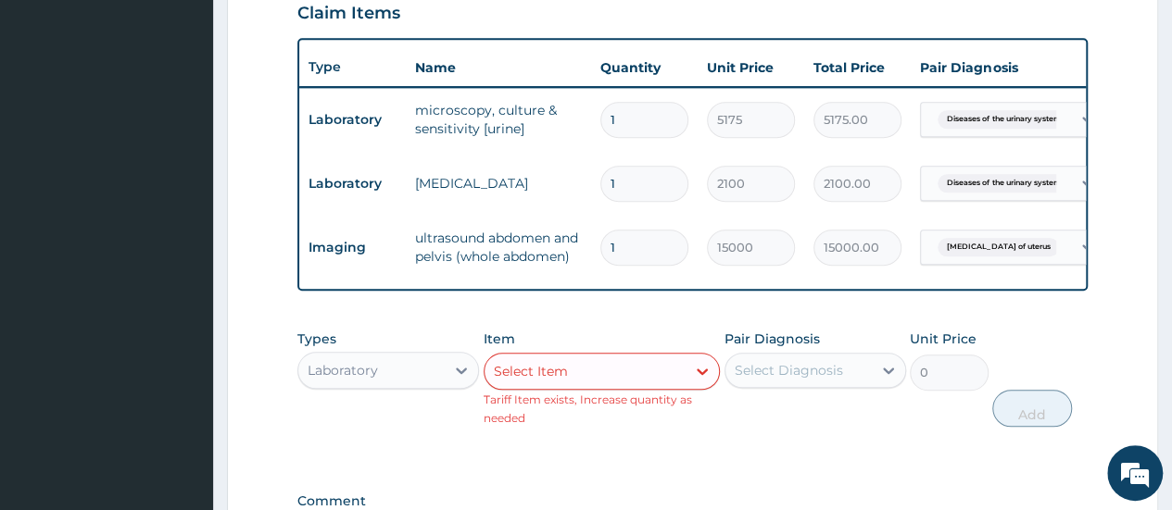
scroll to position [598, 0]
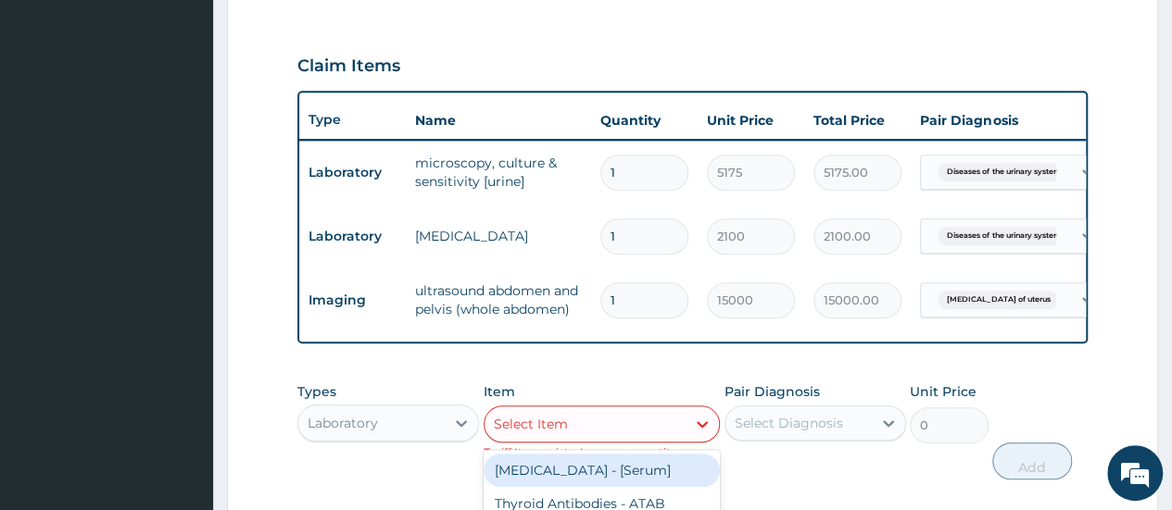
click at [525, 433] on div "Select Item" at bounding box center [531, 424] width 74 height 19
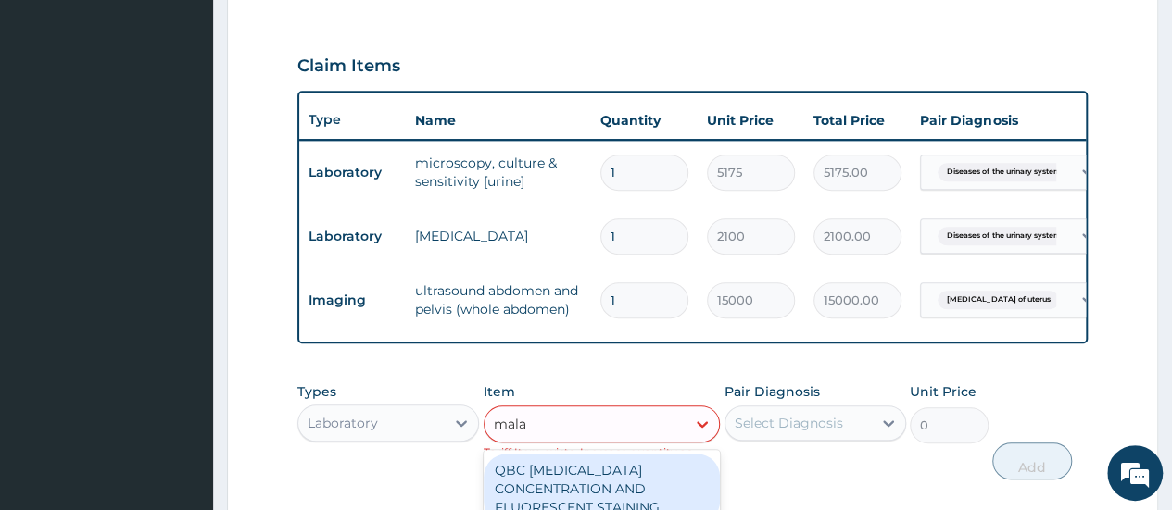
type input "malar"
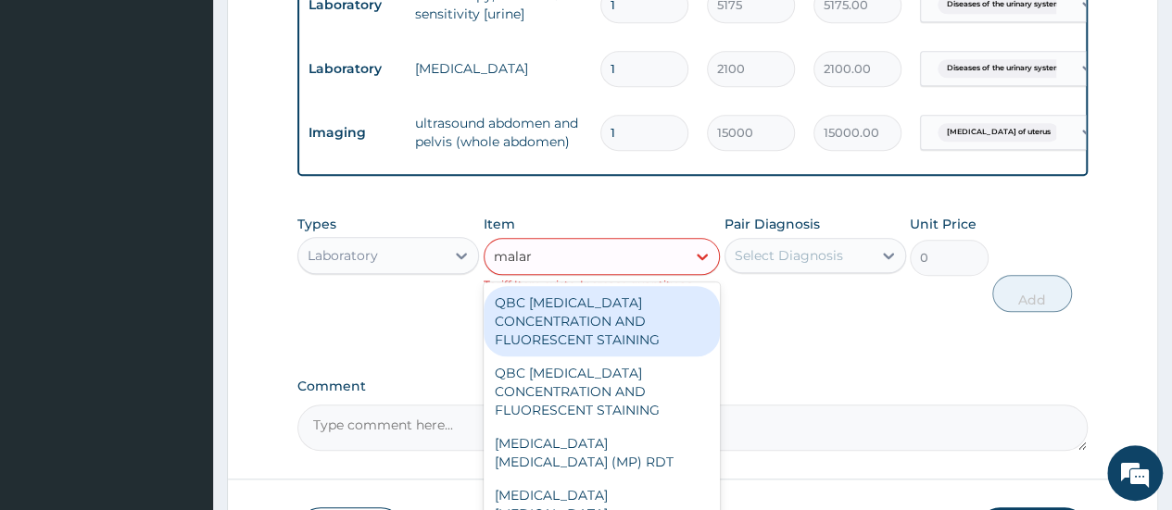
scroll to position [876, 0]
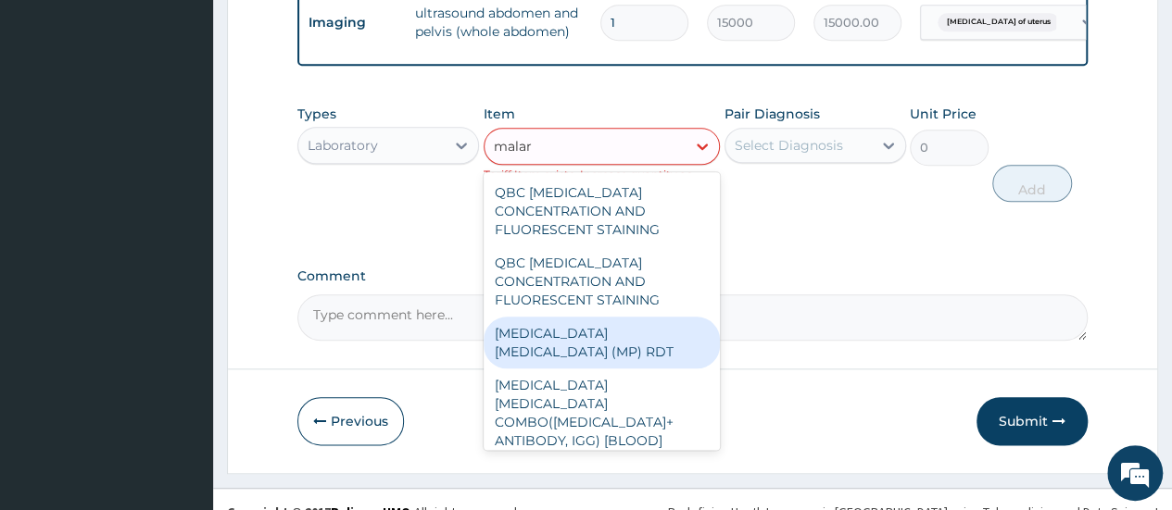
click at [608, 343] on div "MALARIA PARASITE (MP) RDT" at bounding box center [601, 343] width 237 height 52
type input "1725"
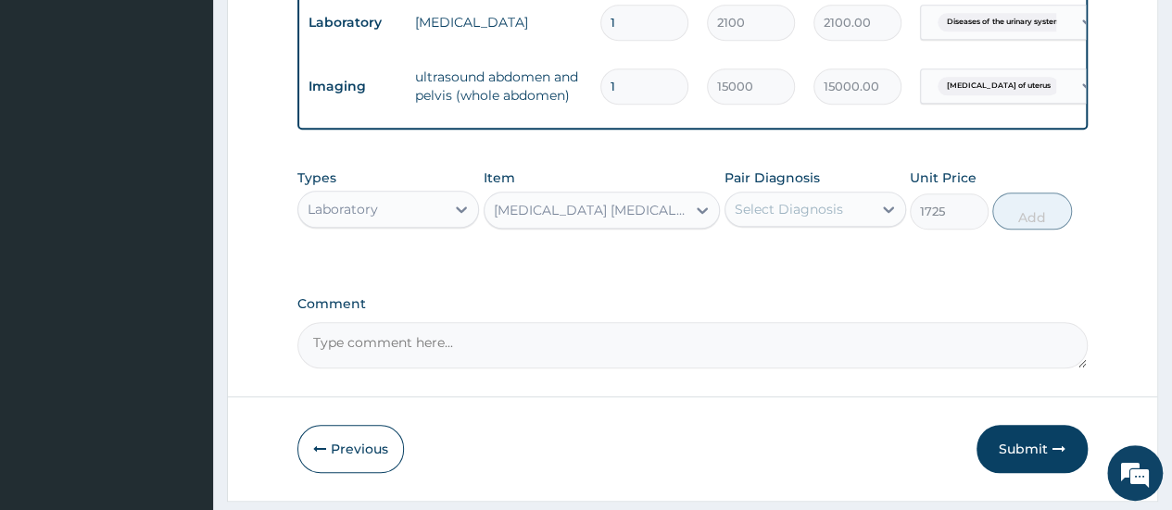
scroll to position [784, 0]
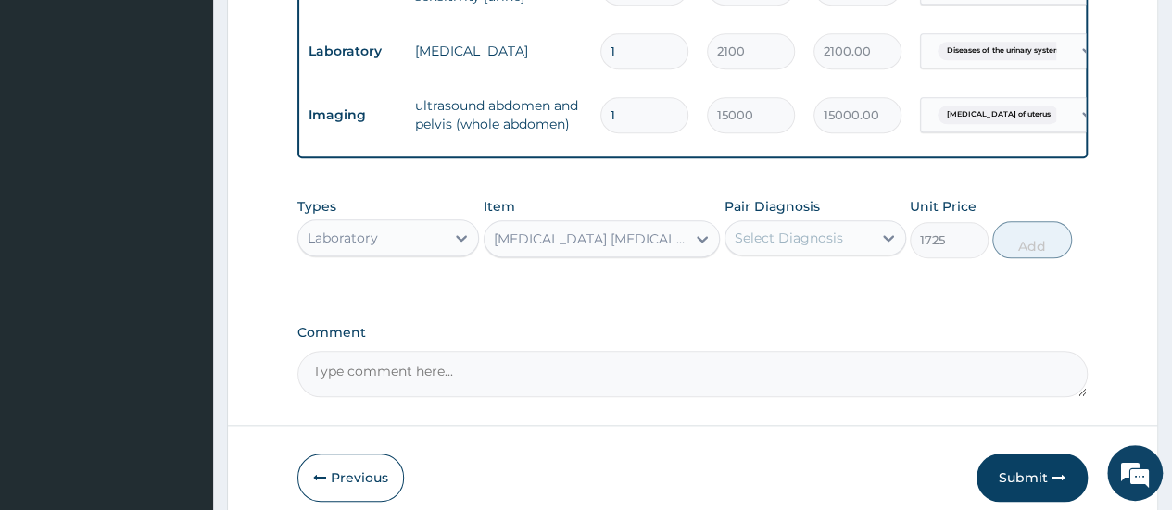
click at [768, 247] on div "Select Diagnosis" at bounding box center [788, 238] width 108 height 19
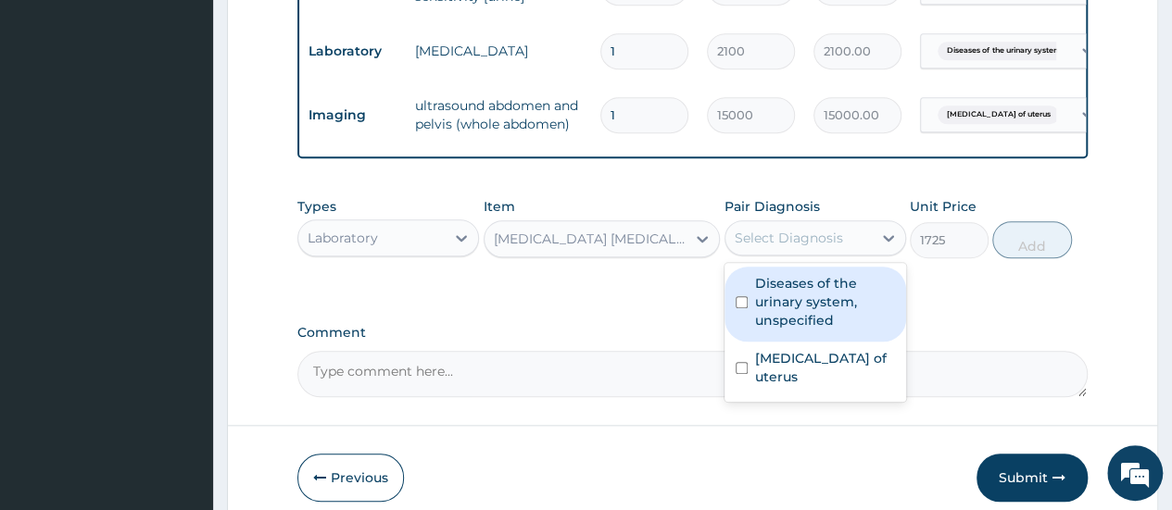
click at [791, 330] on label "Diseases of the urinary system, unspecified" at bounding box center [825, 302] width 140 height 56
checkbox input "true"
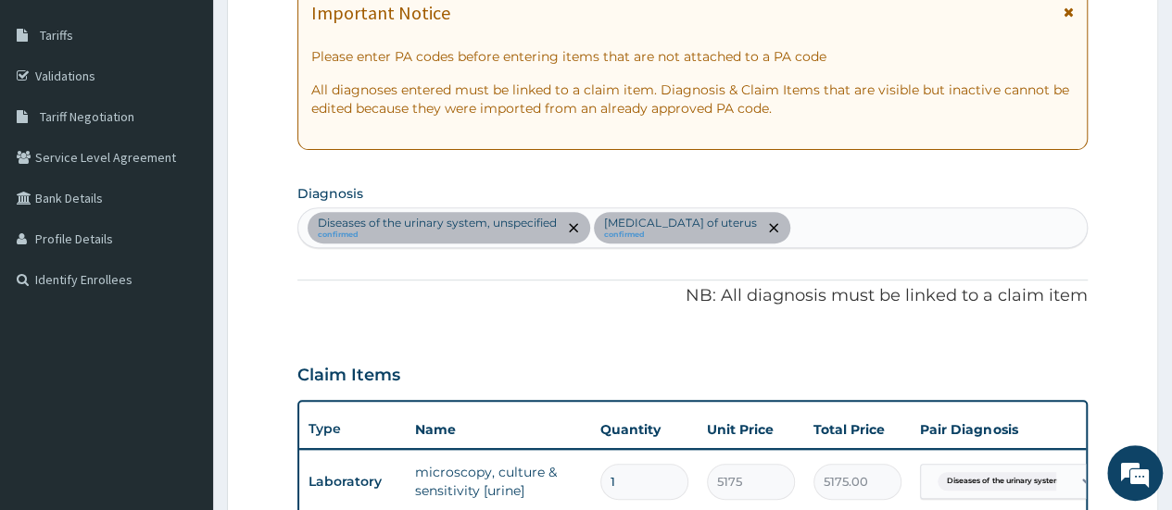
scroll to position [228, 0]
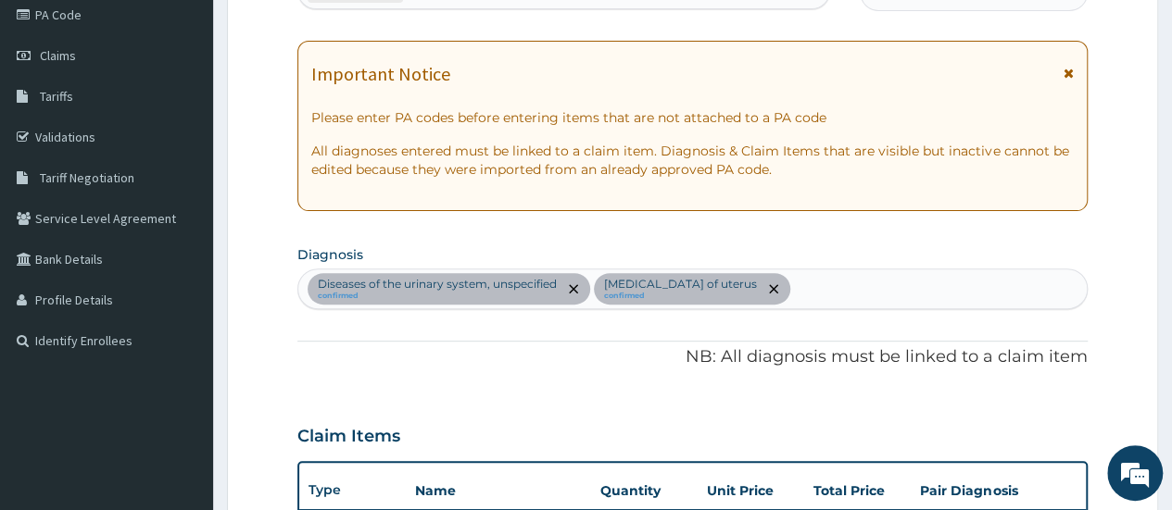
click at [851, 291] on div "Diseases of the urinary system, unspecified confirmed Leiomyoma of uterus confi…" at bounding box center [692, 289] width 788 height 39
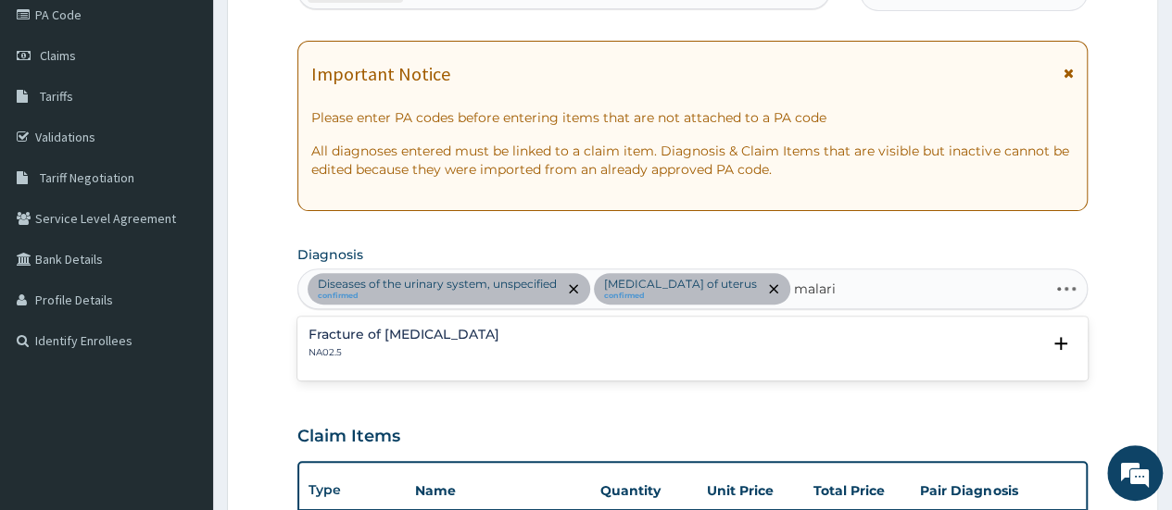
type input "malaria"
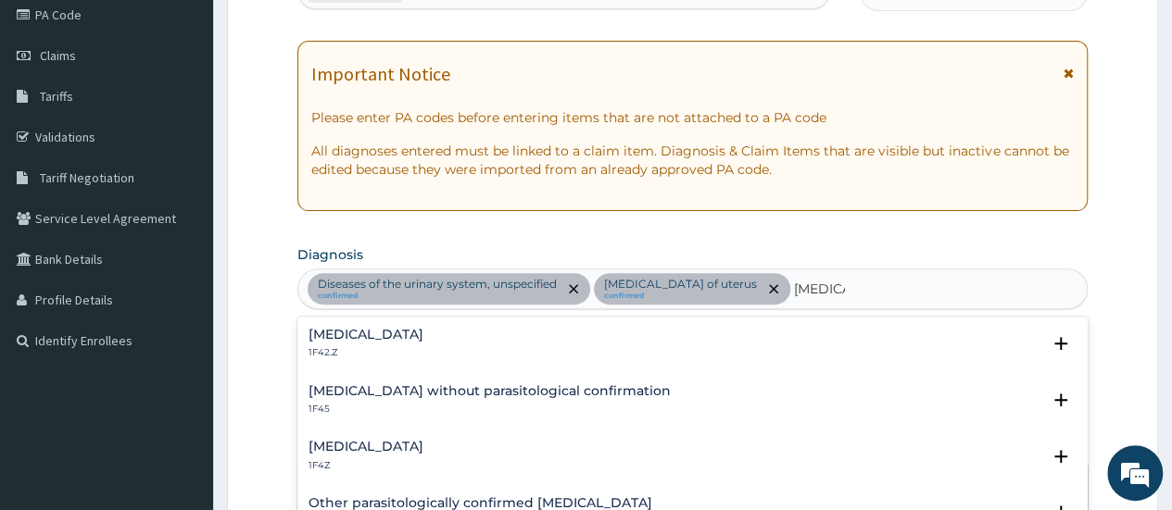
click at [383, 440] on h4 "Malaria, unspecified" at bounding box center [365, 447] width 115 height 14
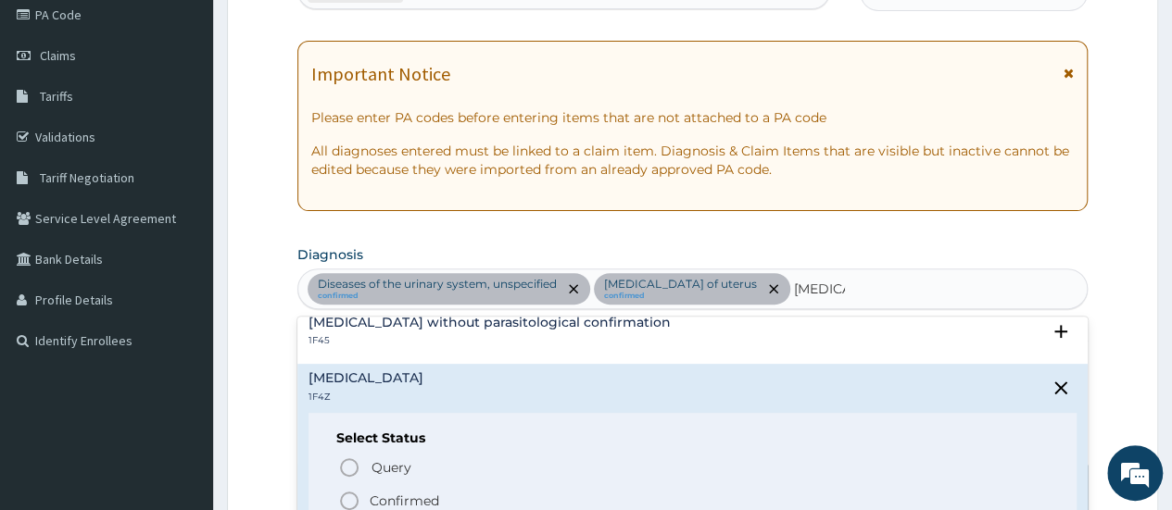
scroll to position [93, 0]
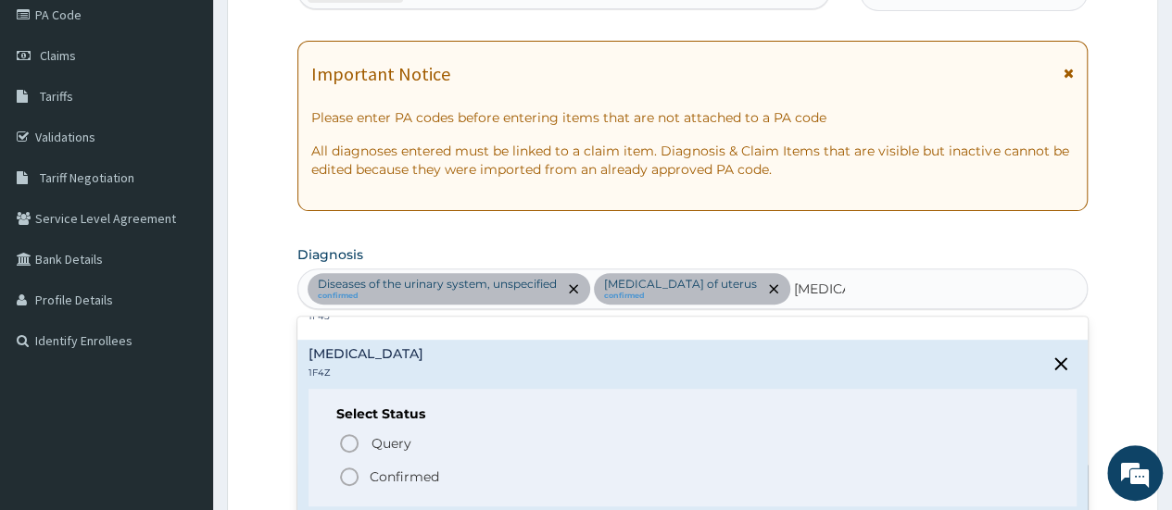
click at [358, 470] on icon "status option filled" at bounding box center [349, 477] width 22 height 22
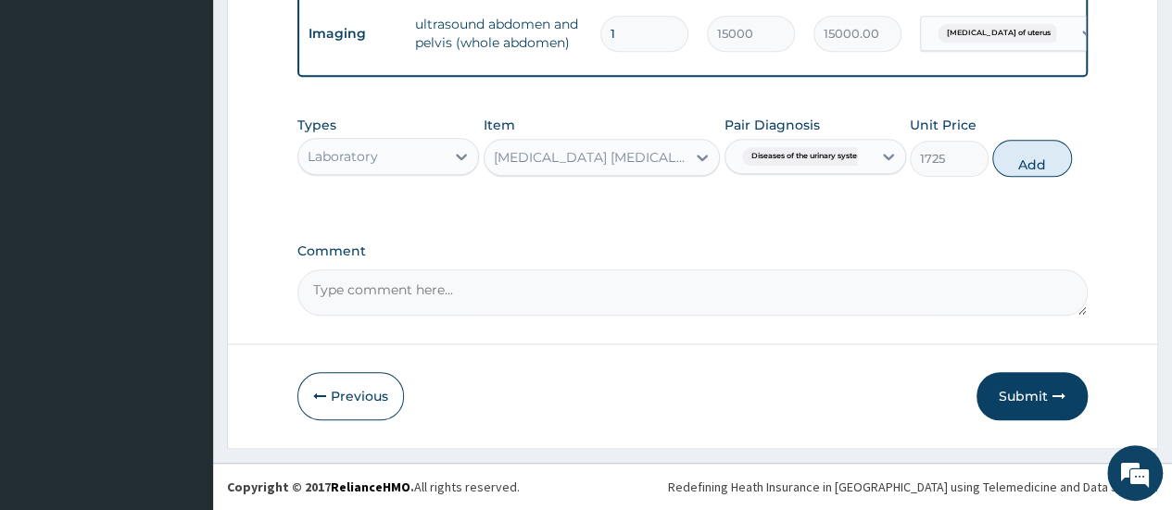
scroll to position [876, 0]
click at [1018, 164] on button "Add" at bounding box center [1031, 158] width 79 height 37
type input "0"
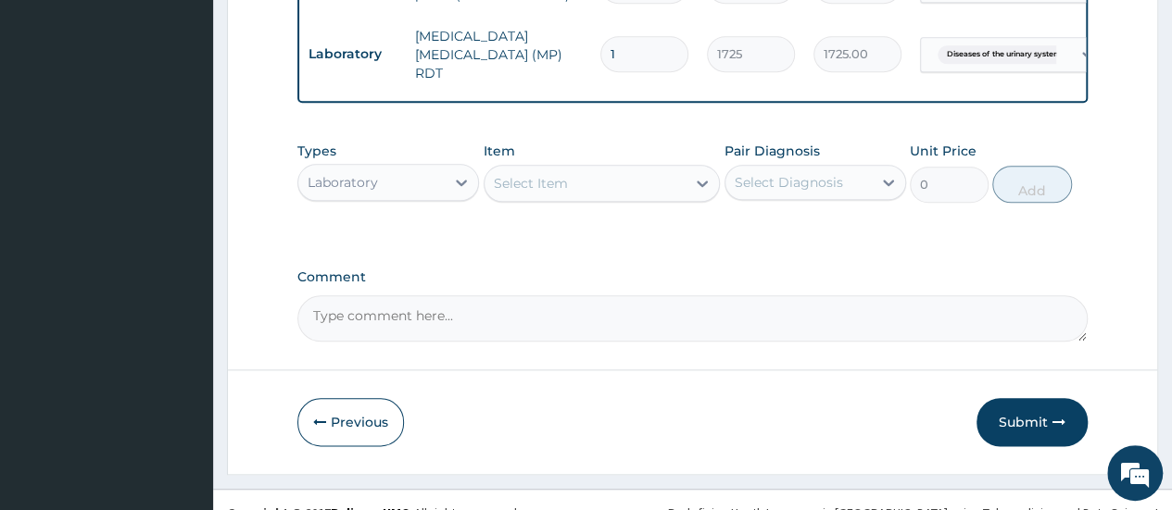
scroll to position [941, 0]
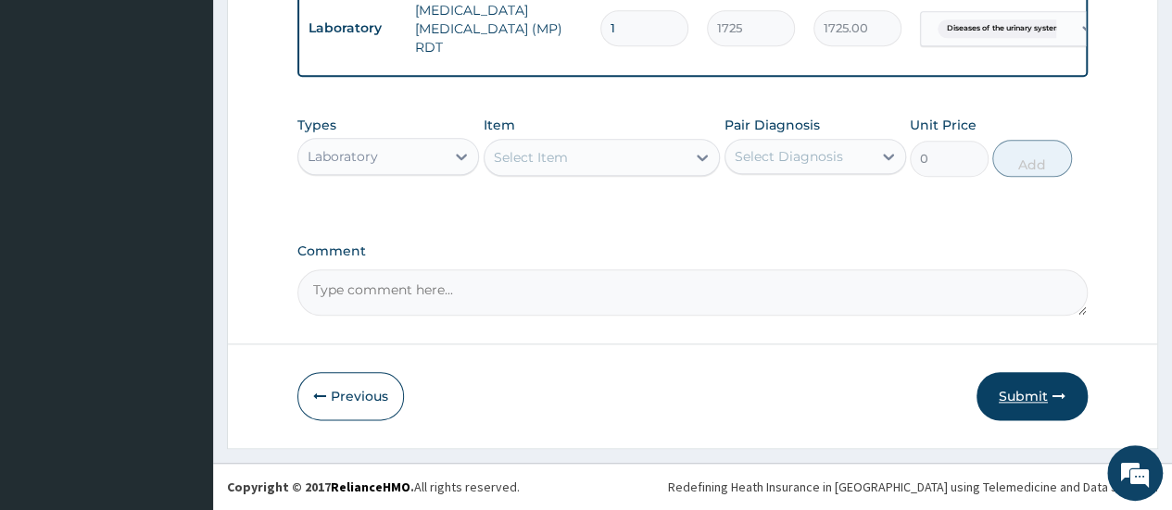
click at [1015, 403] on button "Submit" at bounding box center [1031, 396] width 111 height 48
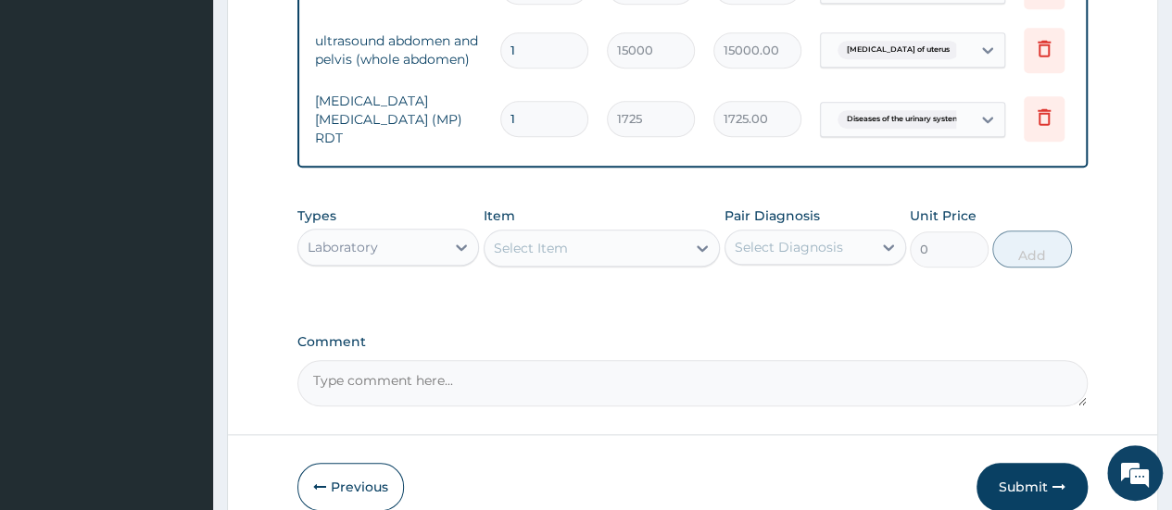
scroll to position [0, 139]
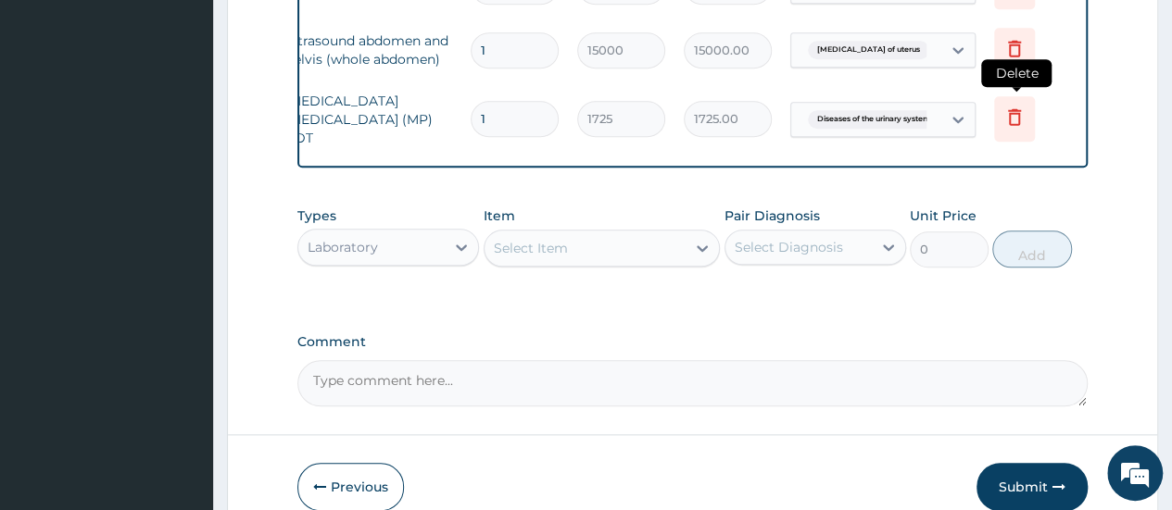
click at [1010, 109] on icon at bounding box center [1014, 117] width 13 height 17
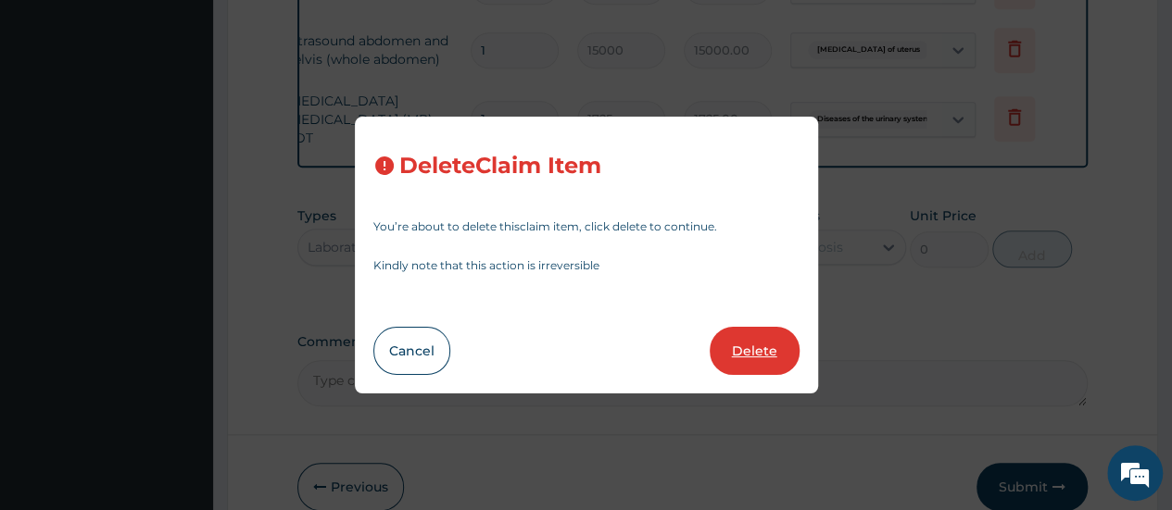
click at [780, 337] on button "Delete" at bounding box center [754, 351] width 90 height 48
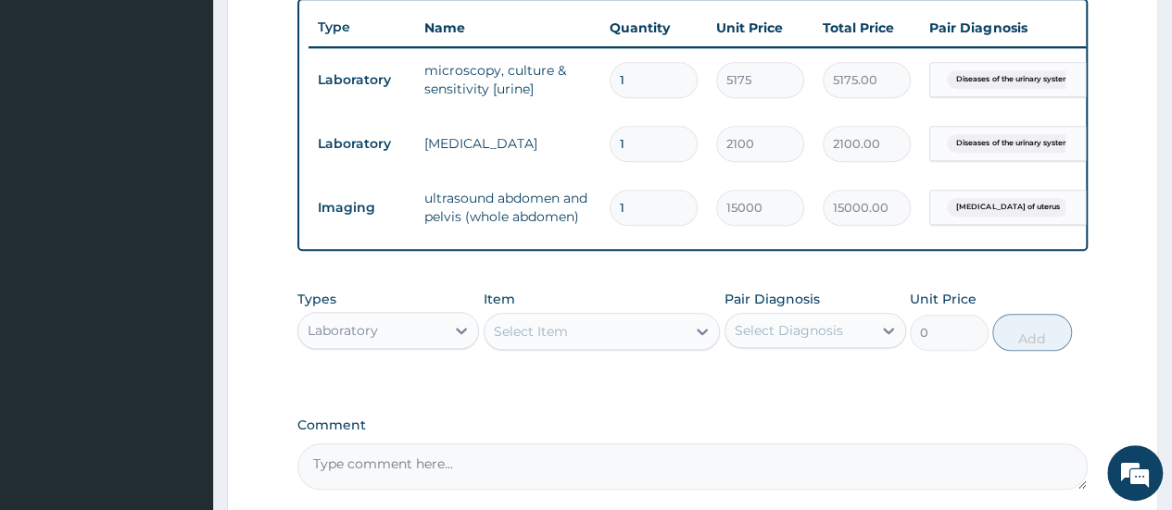
scroll to position [784, 0]
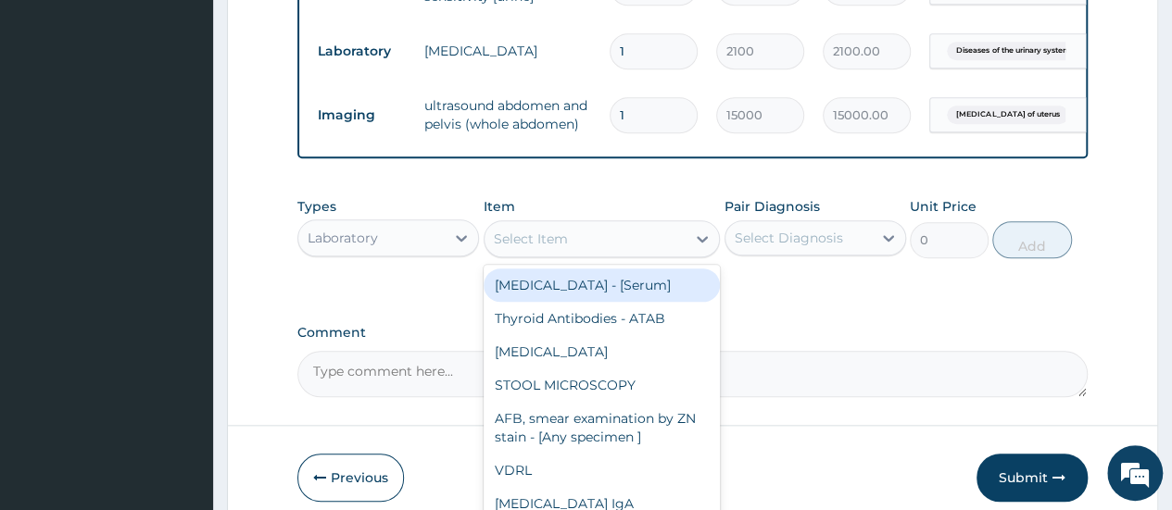
click at [566, 248] on div "Select Item" at bounding box center [531, 239] width 74 height 19
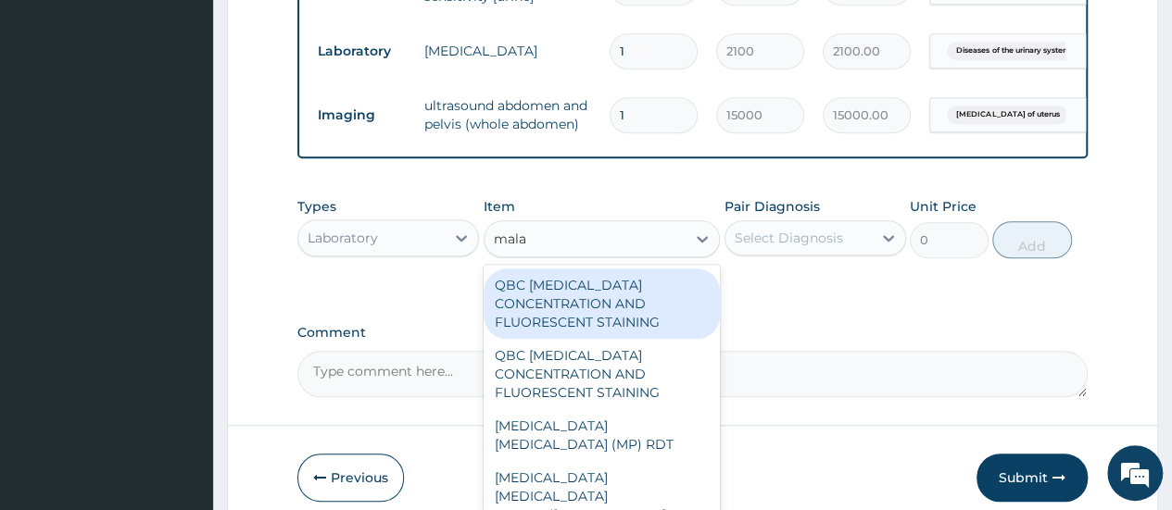
type input "malar"
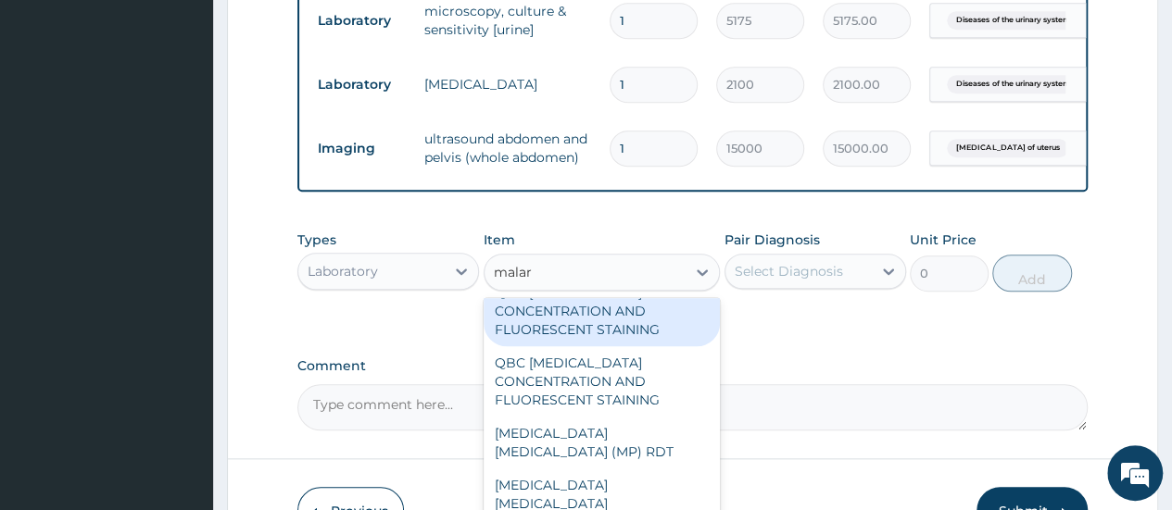
scroll to position [876, 0]
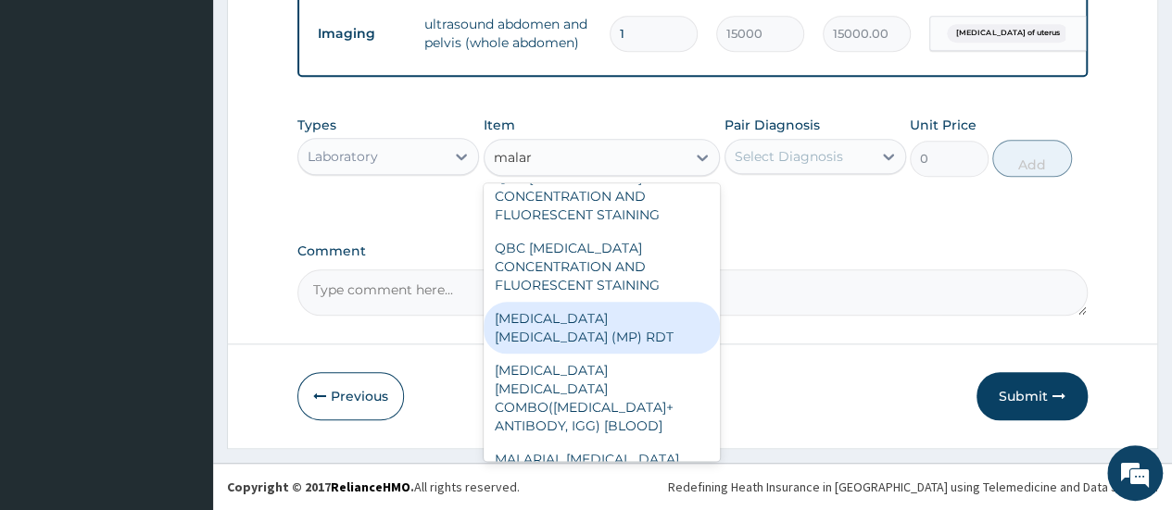
click at [586, 319] on div "MALARIA PARASITE (MP) RDT" at bounding box center [601, 328] width 237 height 52
type input "1725"
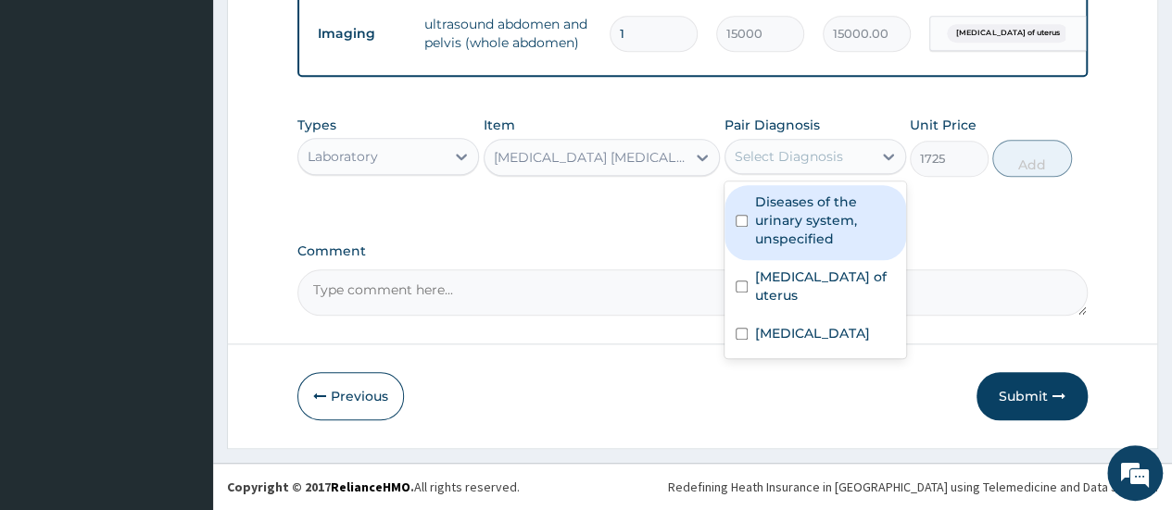
click at [800, 162] on div "Select Diagnosis" at bounding box center [788, 156] width 108 height 19
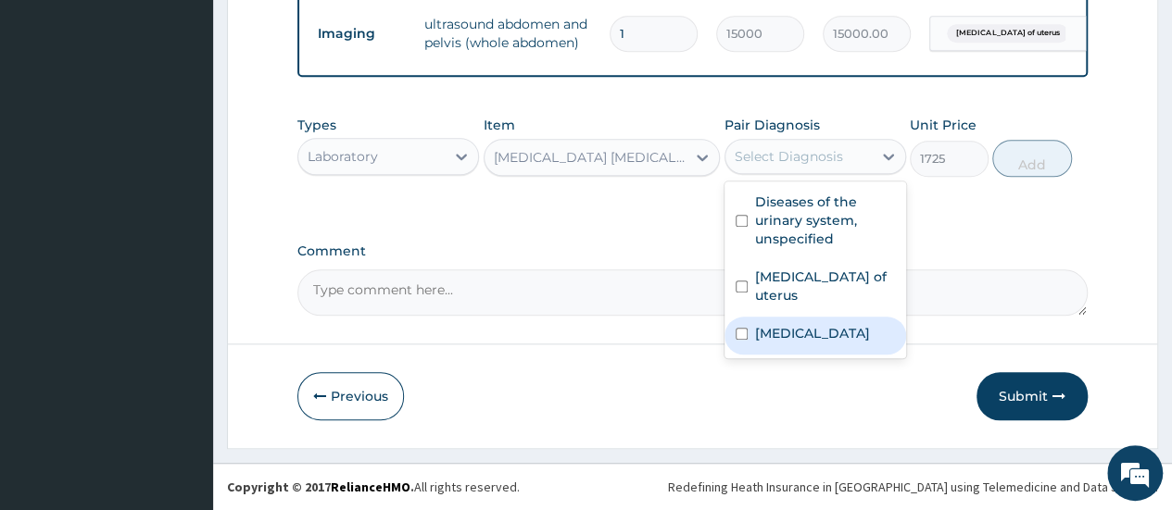
click at [812, 332] on div "Malaria, unspecified" at bounding box center [815, 336] width 182 height 38
checkbox input "true"
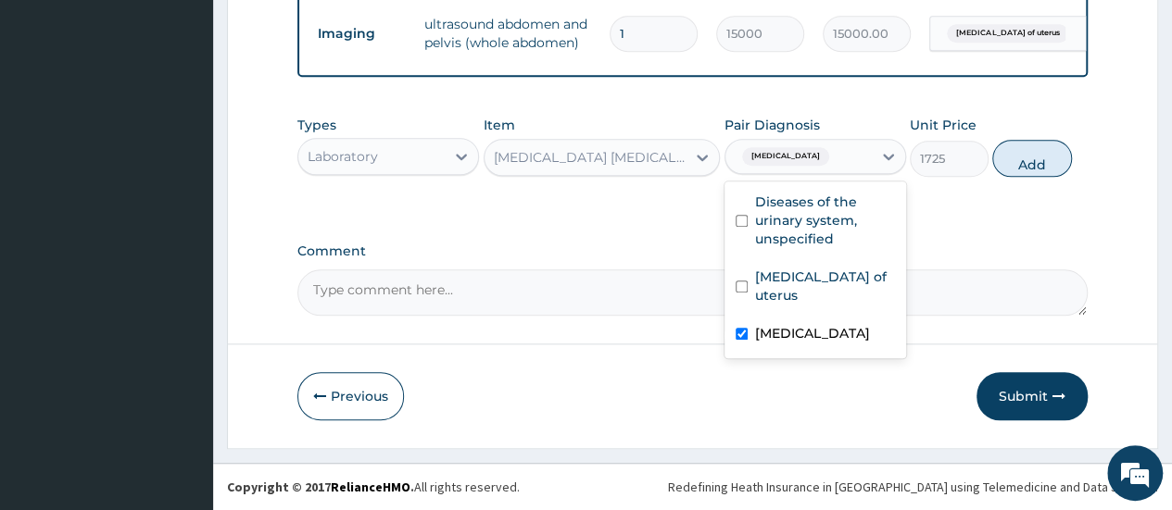
click at [1030, 163] on button "Add" at bounding box center [1031, 158] width 79 height 37
type input "0"
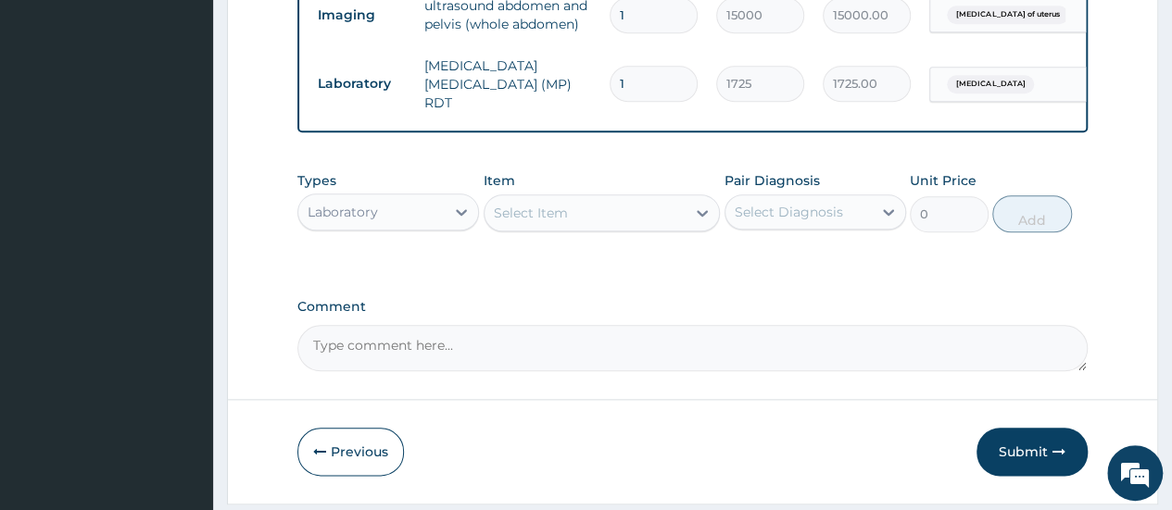
scroll to position [941, 0]
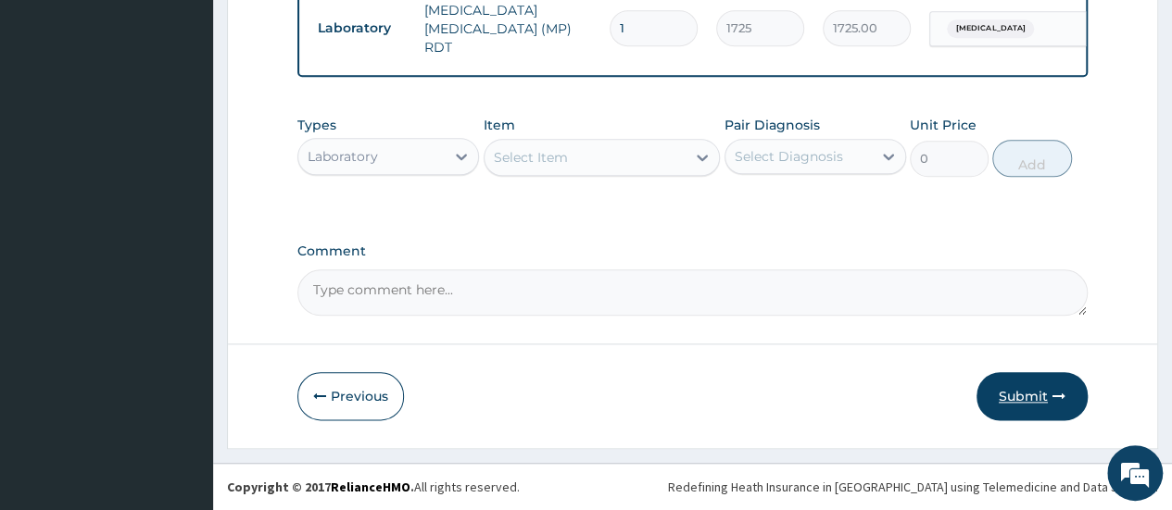
click at [1008, 397] on button "Submit" at bounding box center [1031, 396] width 111 height 48
